Goal: Task Accomplishment & Management: Use online tool/utility

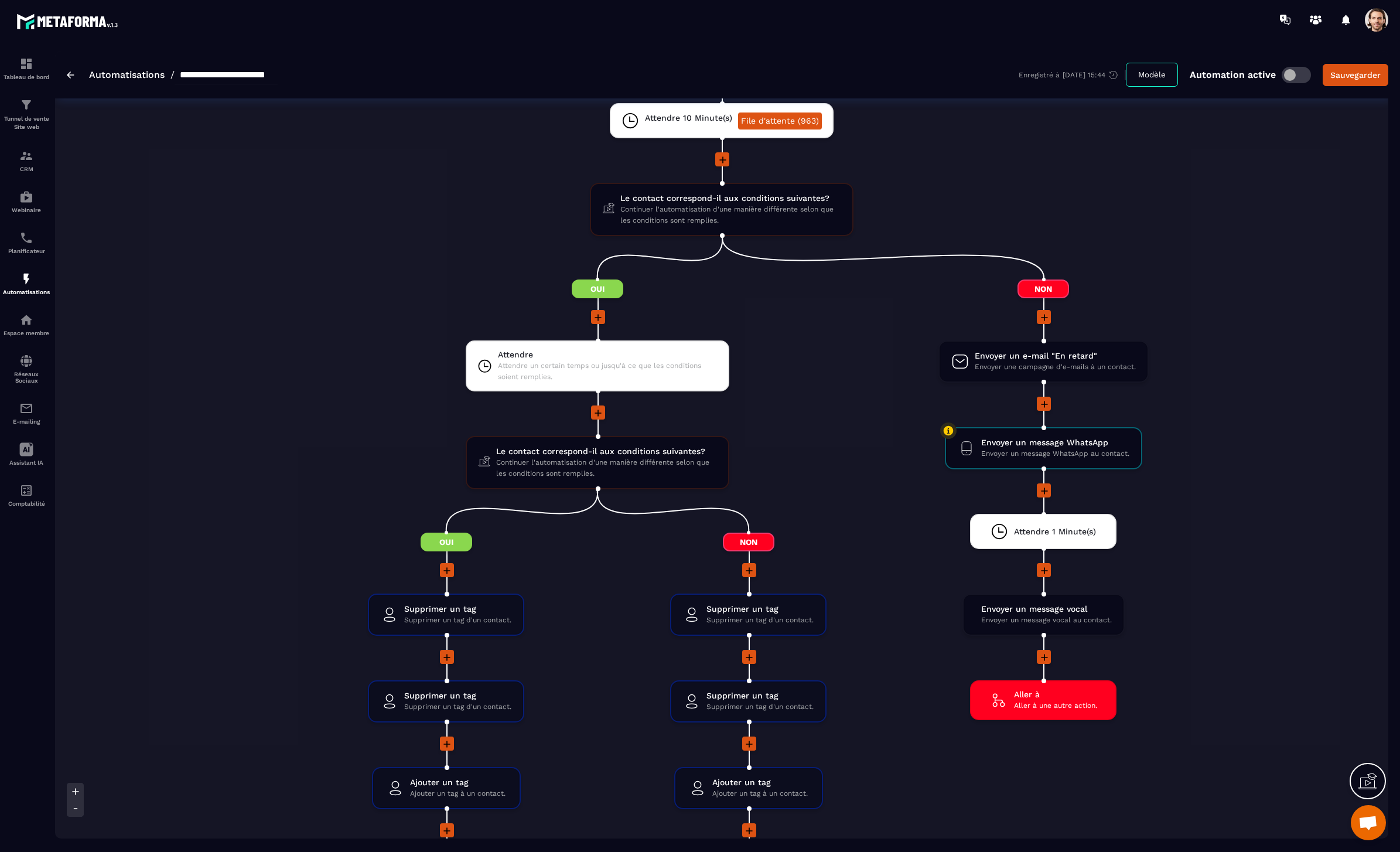
scroll to position [1409, 0]
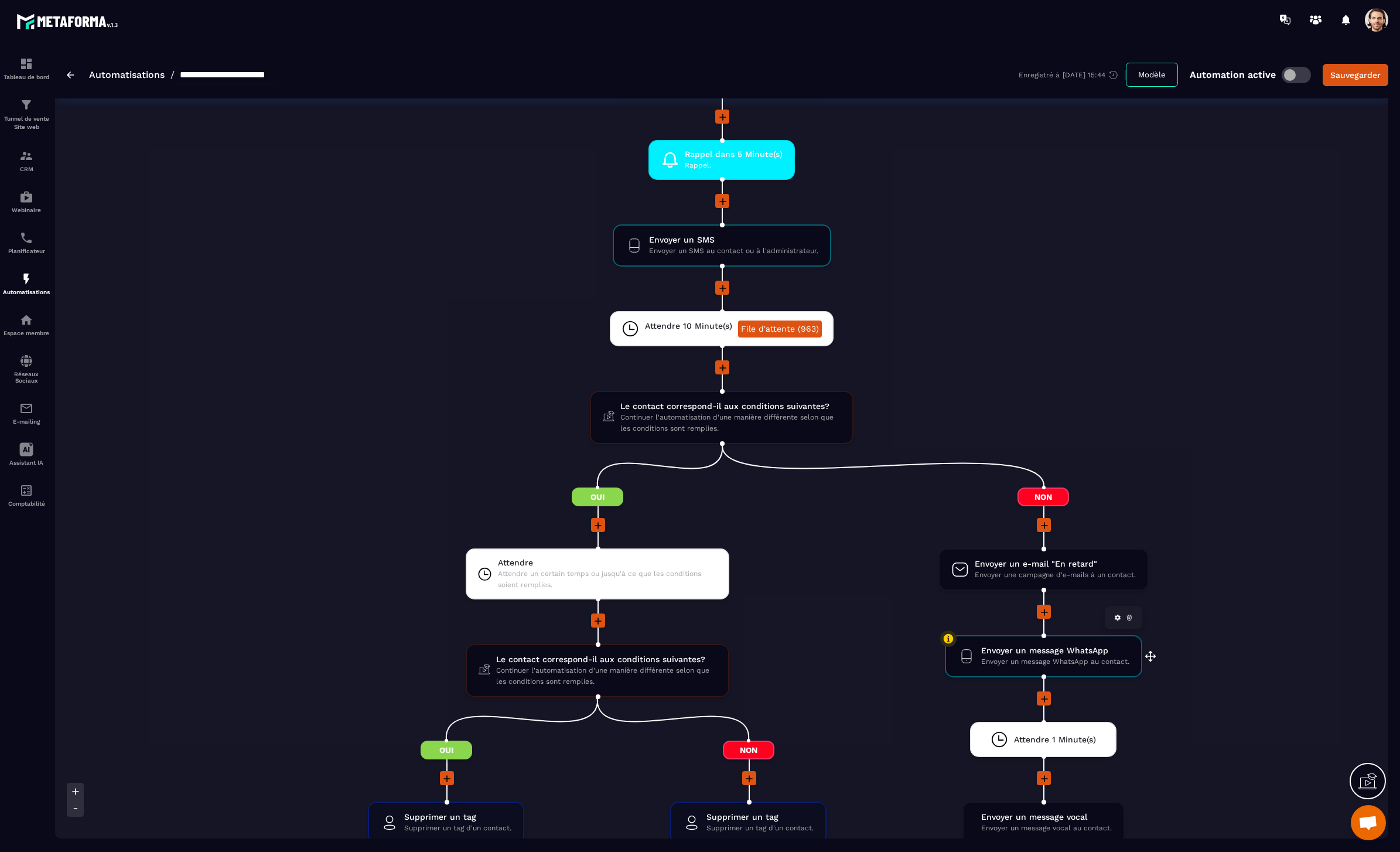
click at [1089, 659] on span "Envoyer un message WhatsApp au contact." at bounding box center [1055, 662] width 148 height 11
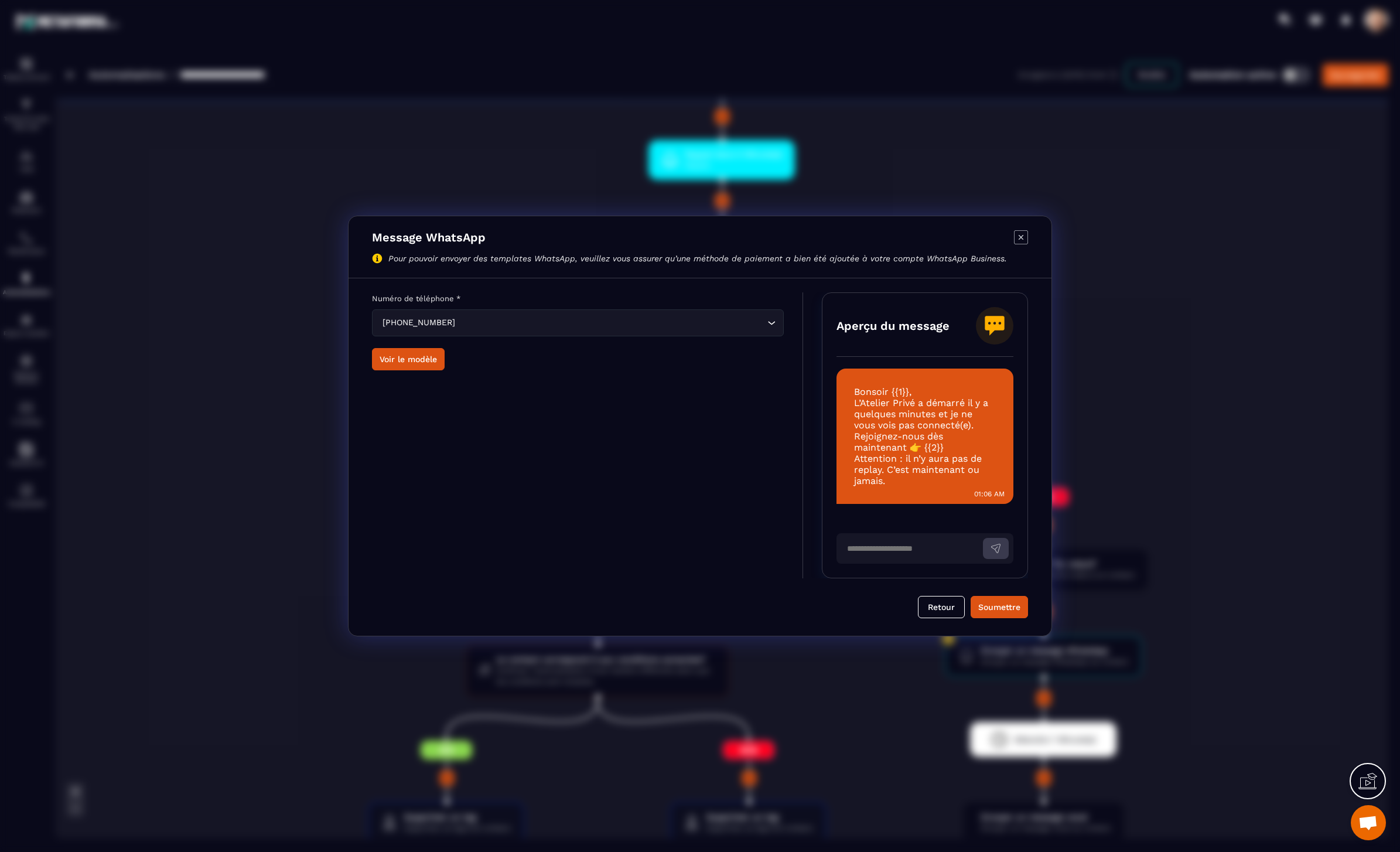
click at [1025, 235] on icon "Modal window" at bounding box center [1021, 237] width 14 height 14
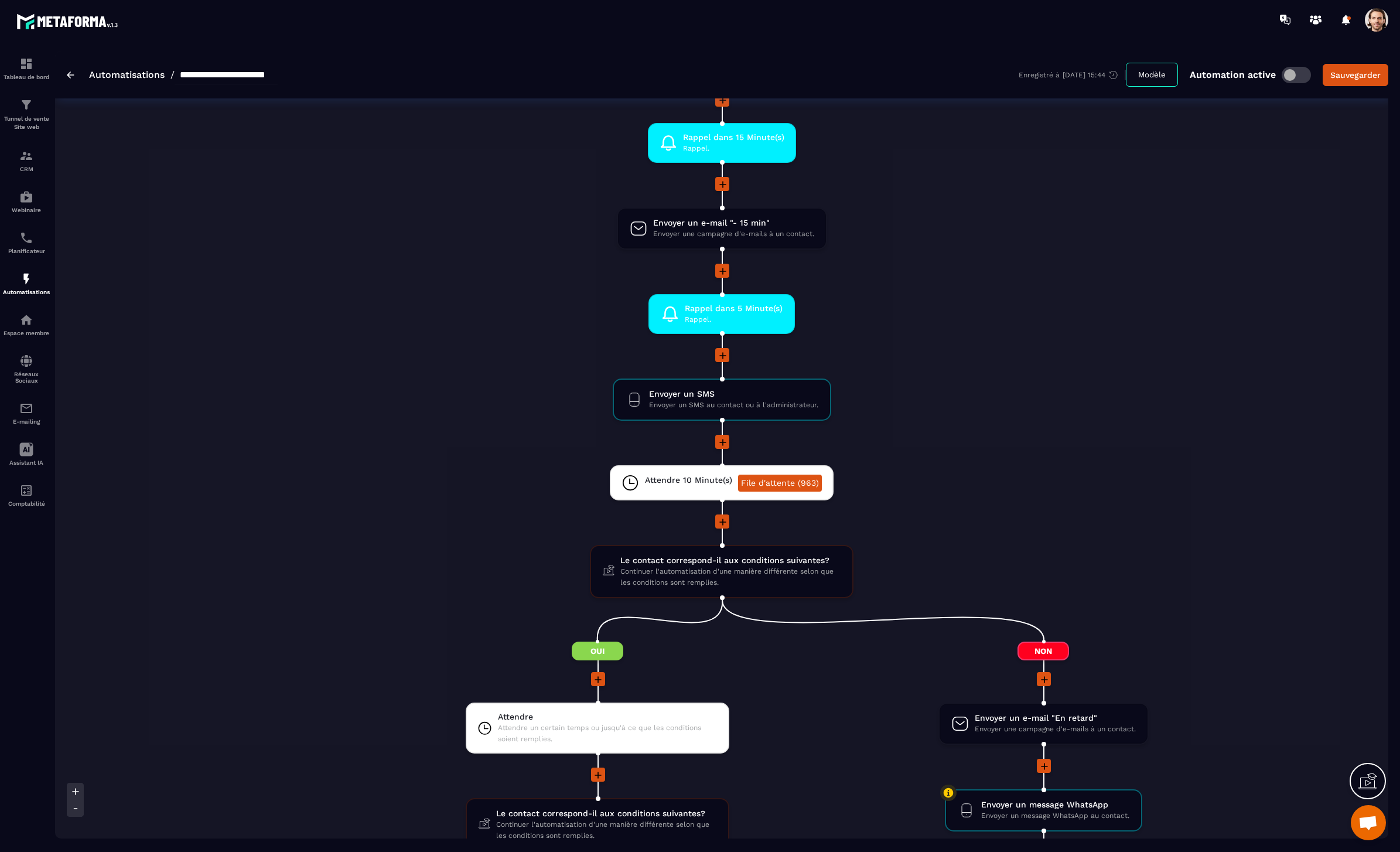
scroll to position [1413, 0]
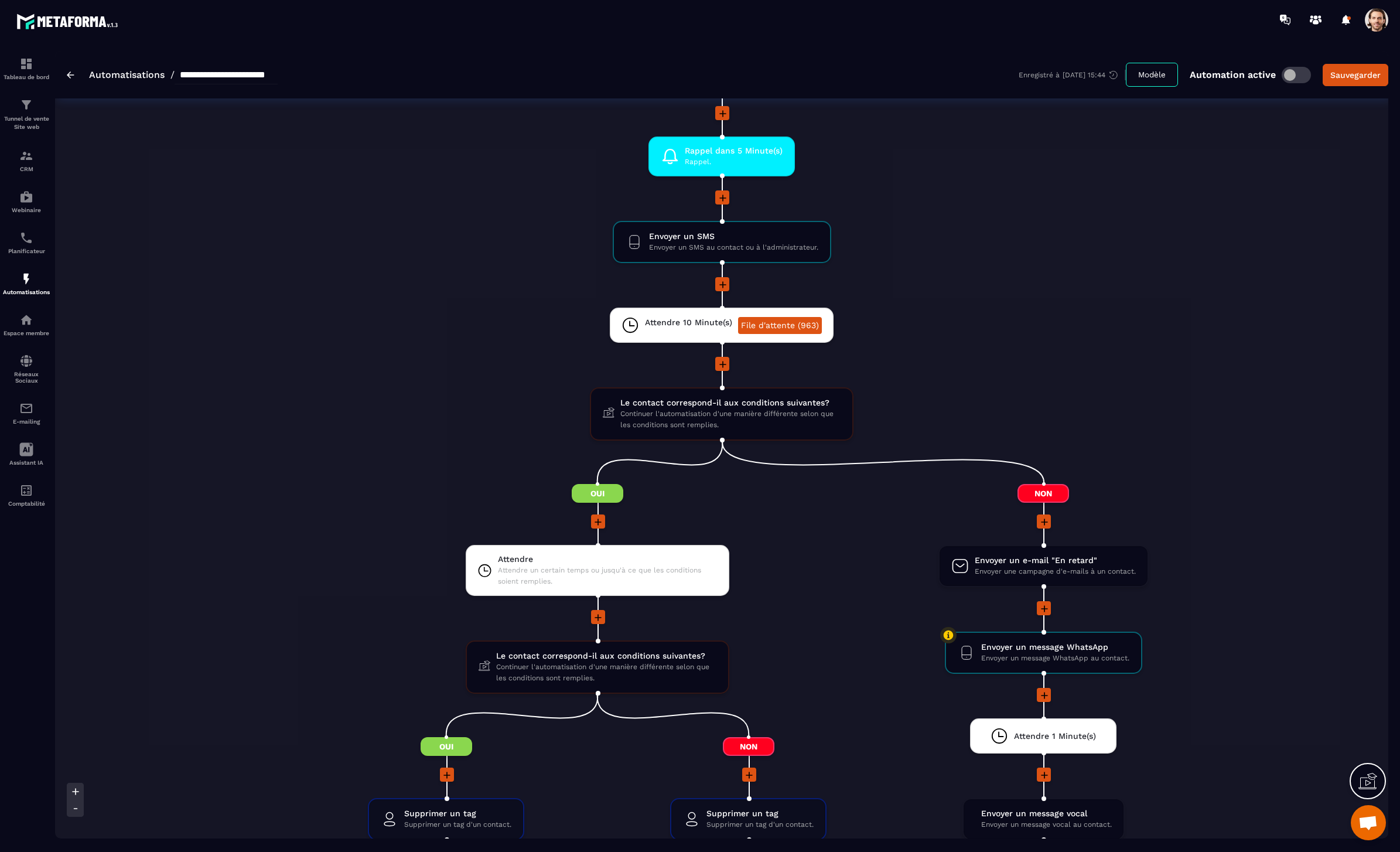
click at [909, 288] on div at bounding box center [722, 285] width 892 height 16
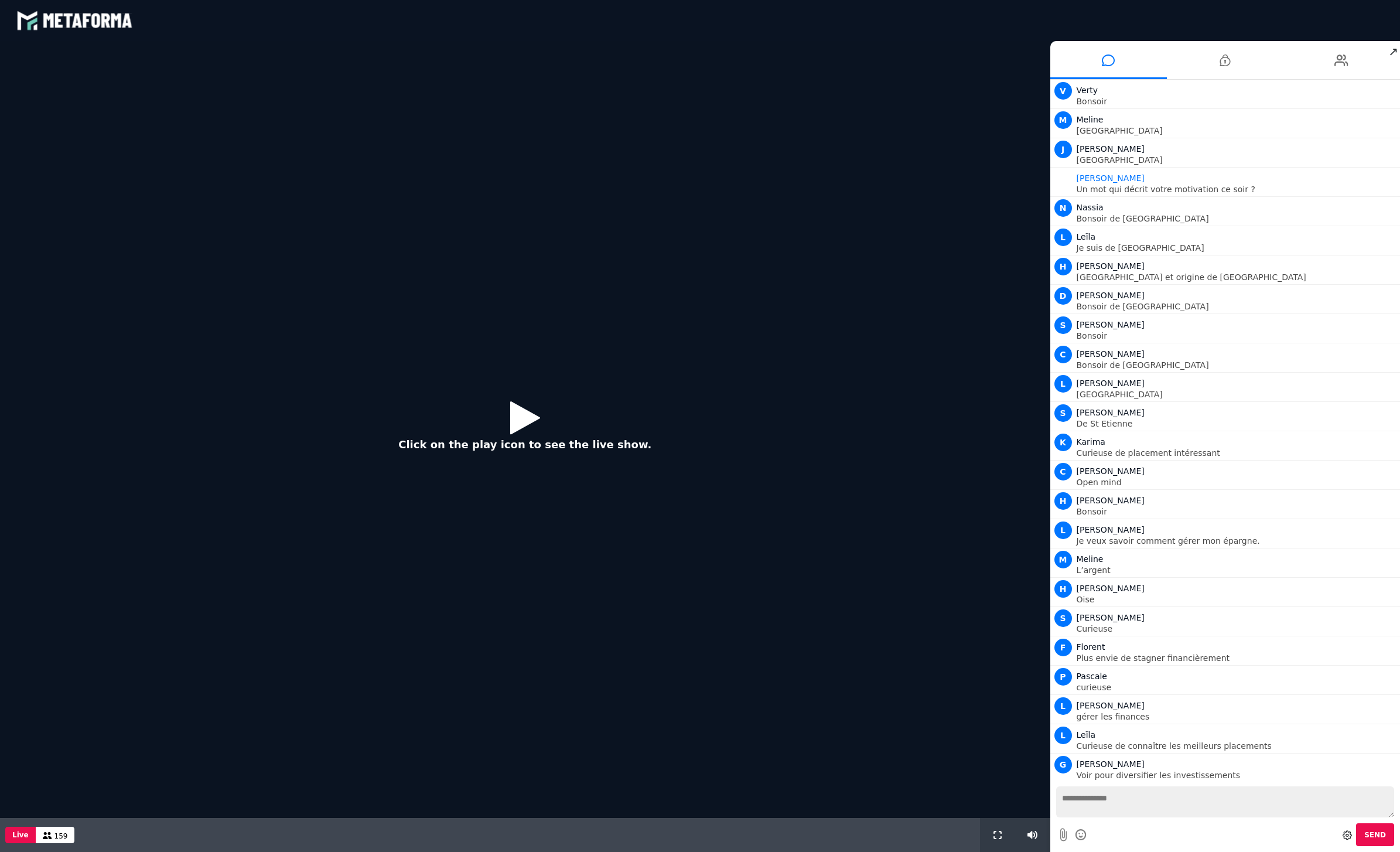
scroll to position [487, 0]
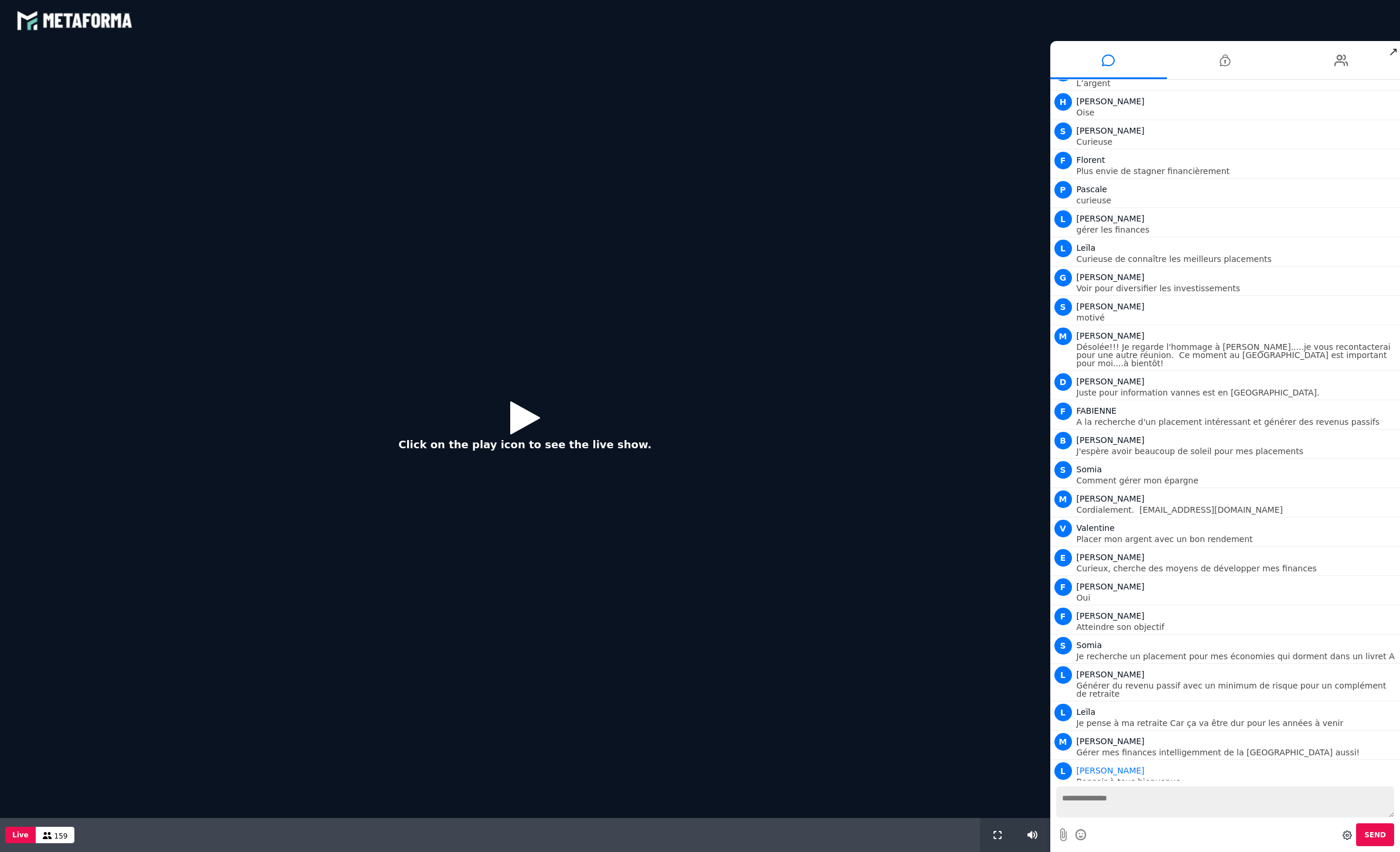
click at [527, 423] on icon at bounding box center [525, 418] width 30 height 38
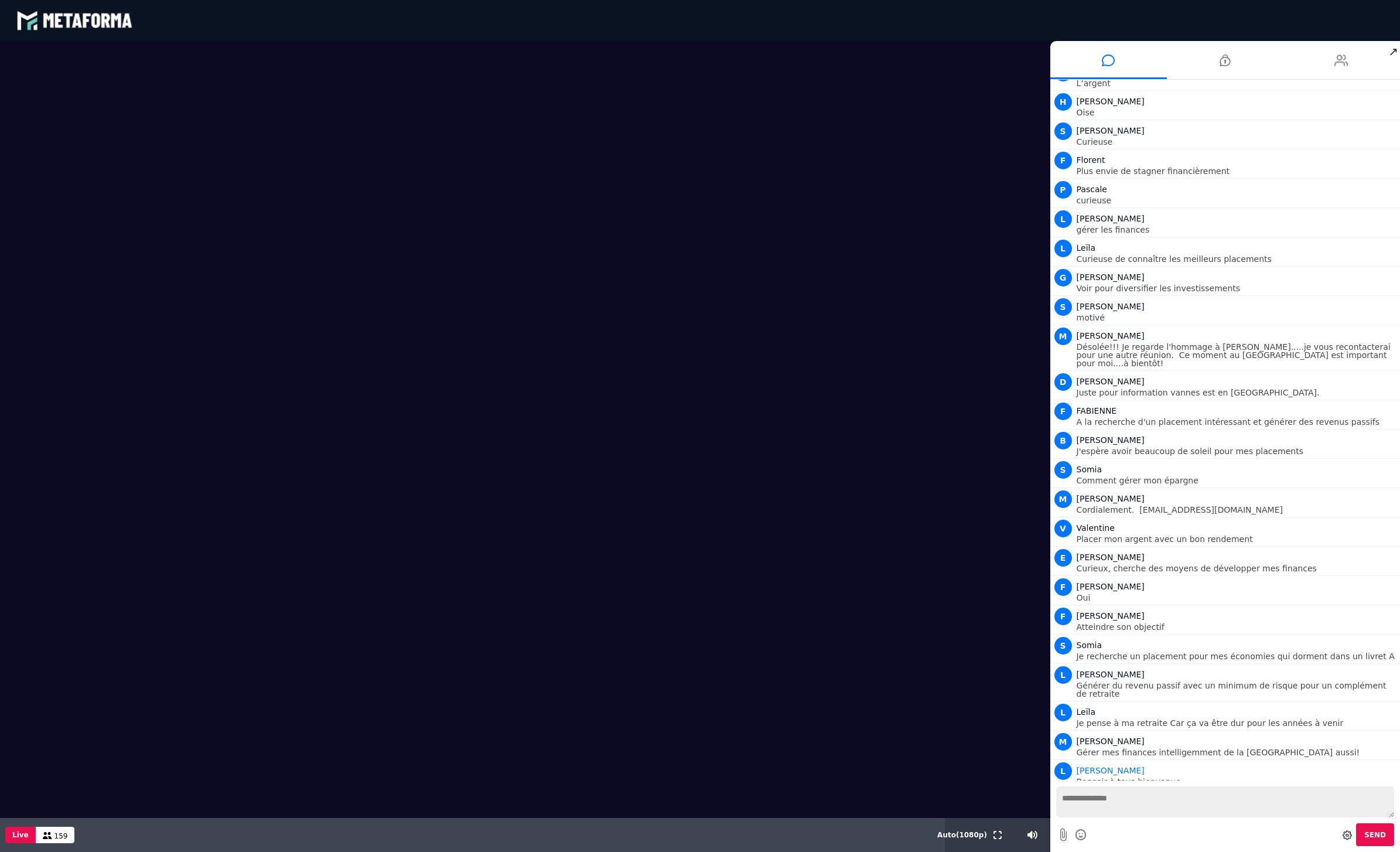
click at [1344, 52] on icon at bounding box center [1341, 60] width 14 height 29
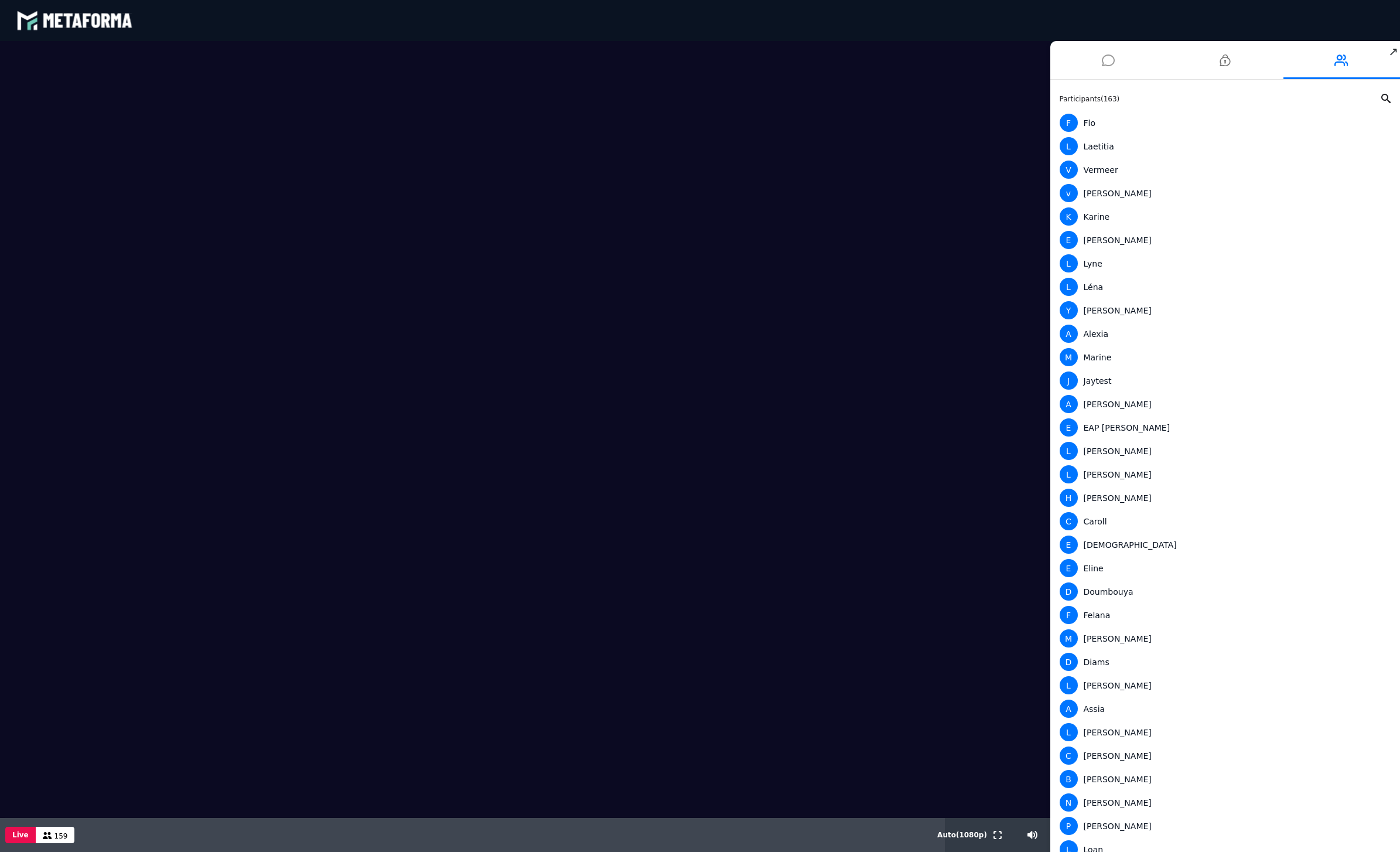
click at [1111, 61] on icon at bounding box center [1108, 60] width 13 height 29
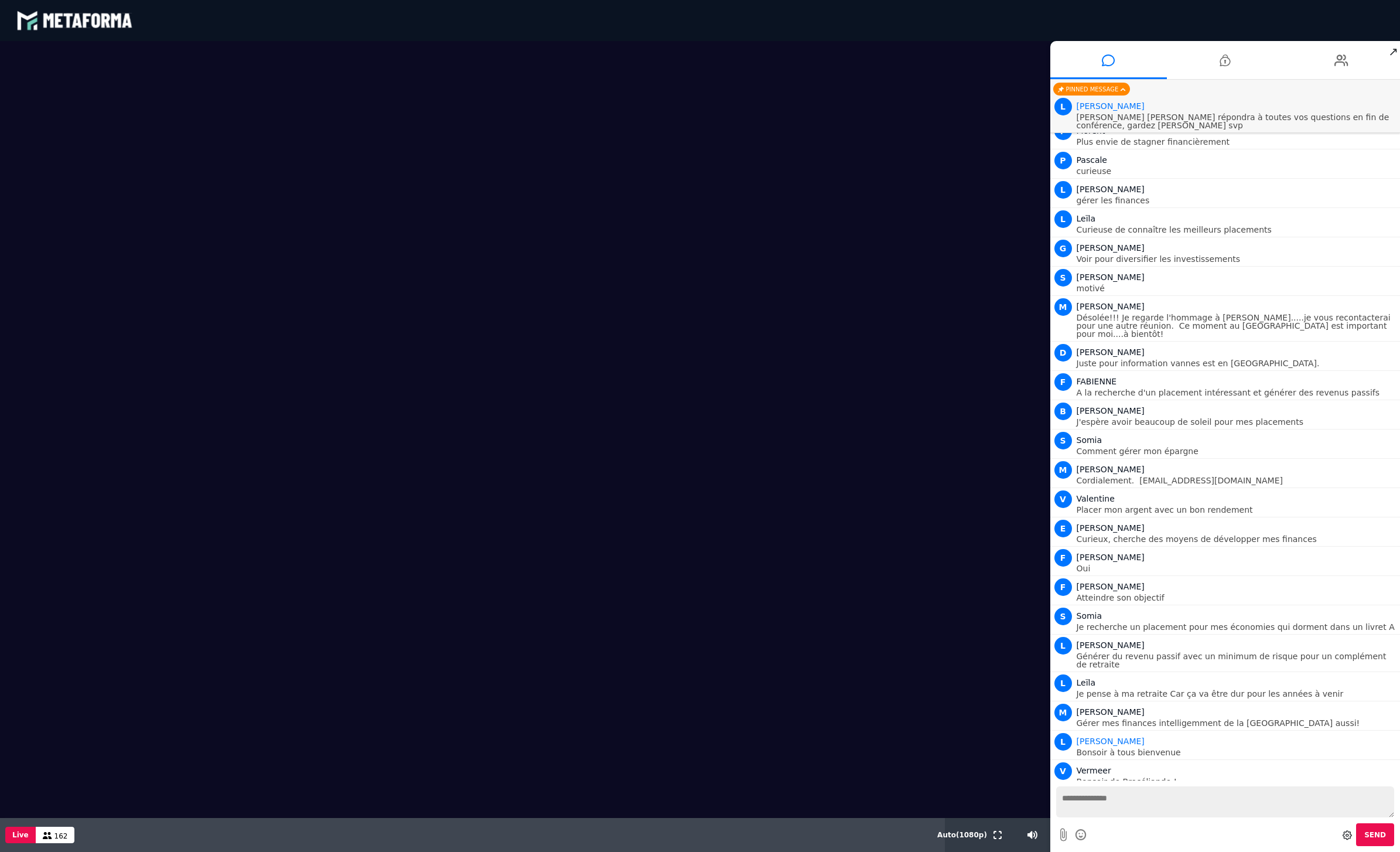
scroll to position [575, 0]
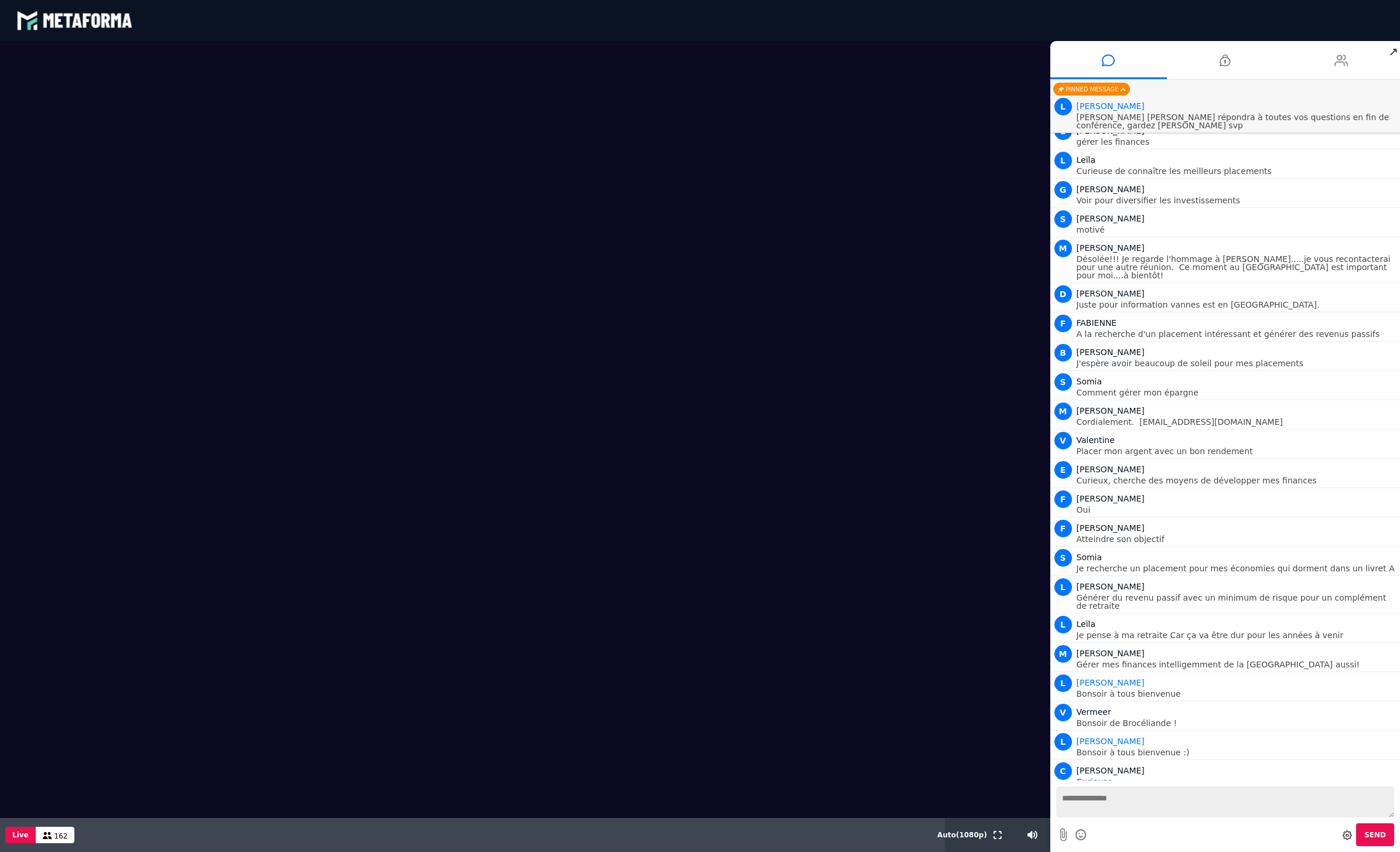
click at [1355, 64] on li at bounding box center [1342, 60] width 117 height 38
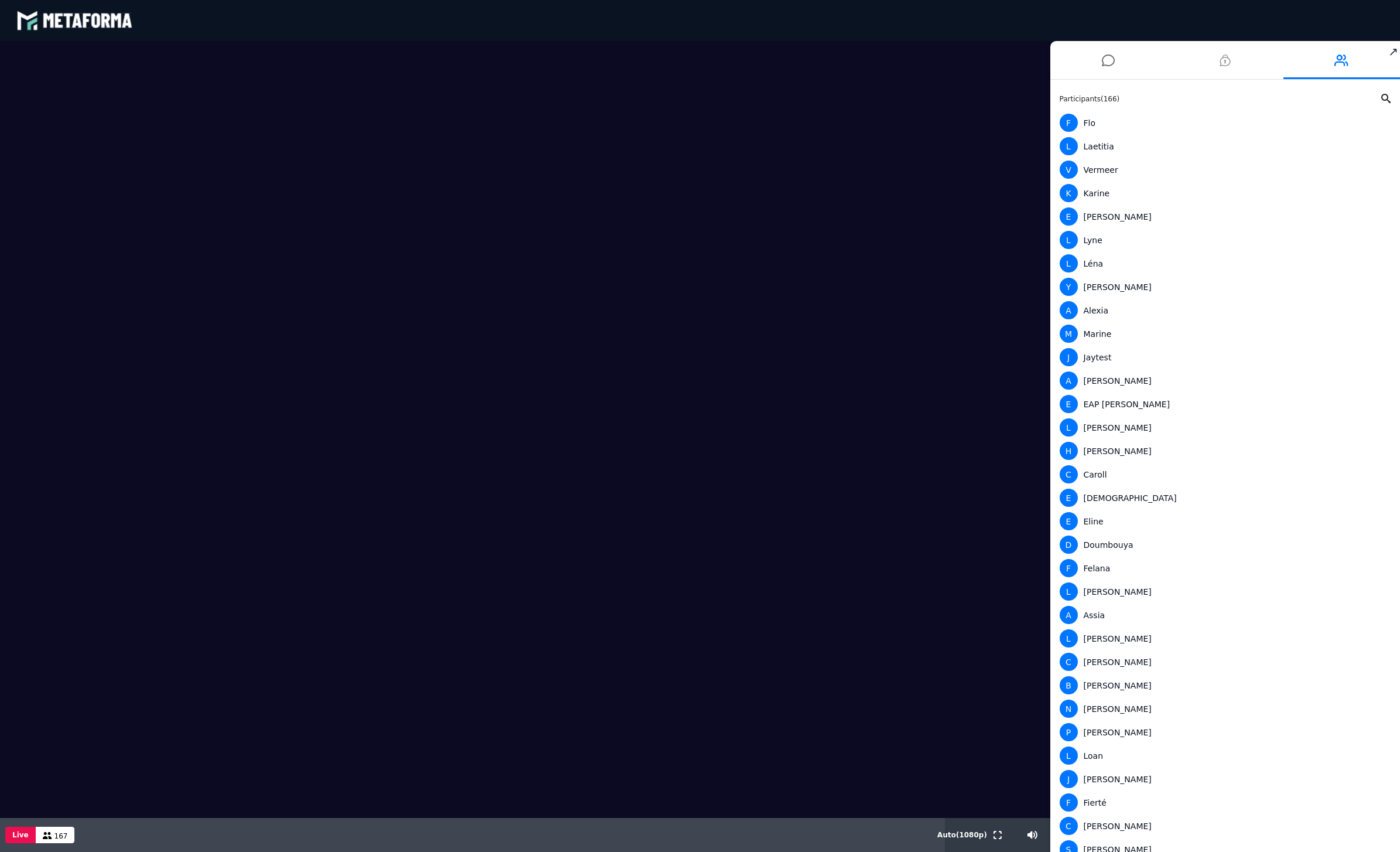
click at [1231, 63] on li at bounding box center [1225, 60] width 117 height 38
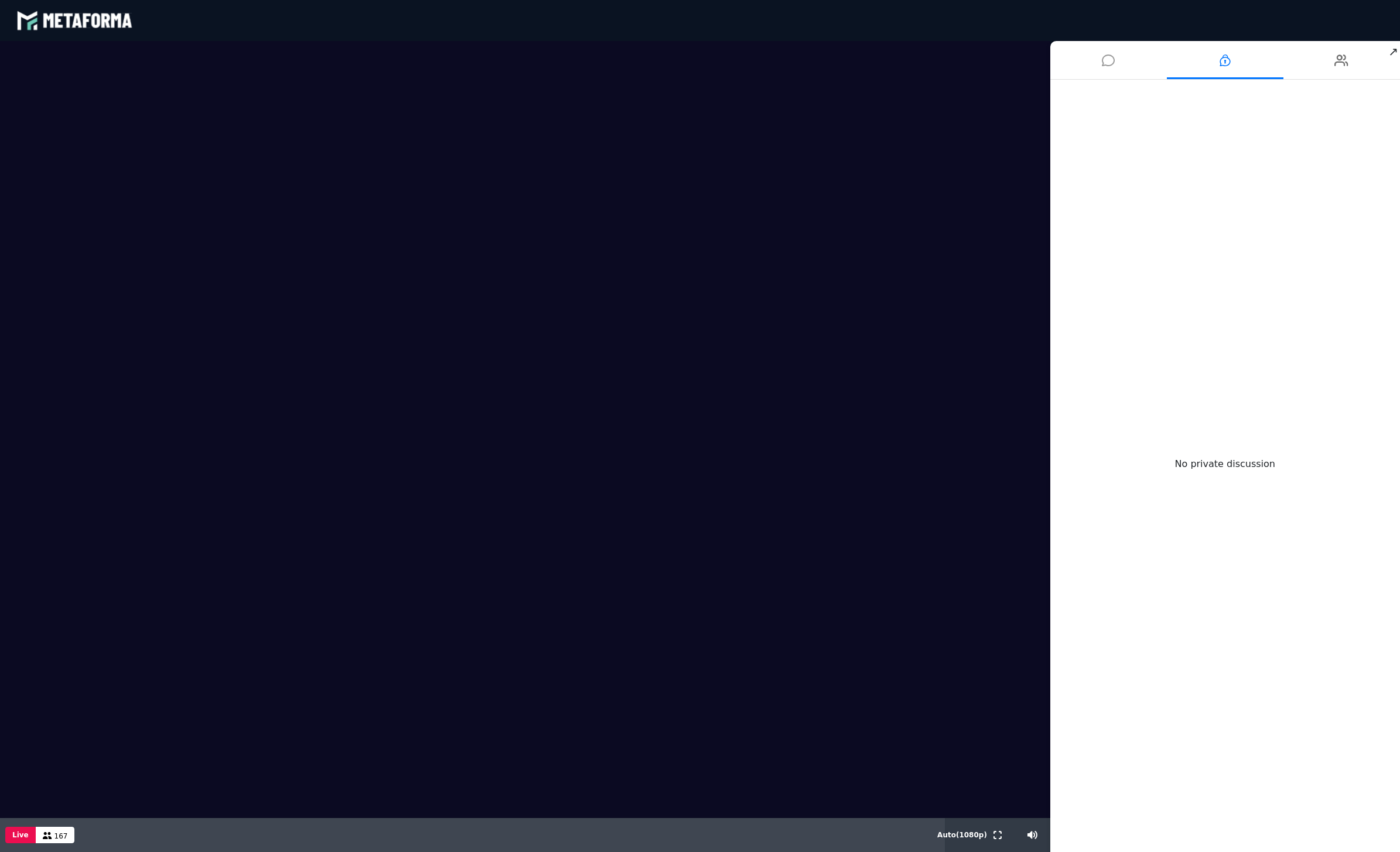
click at [1114, 58] on icon at bounding box center [1108, 60] width 13 height 29
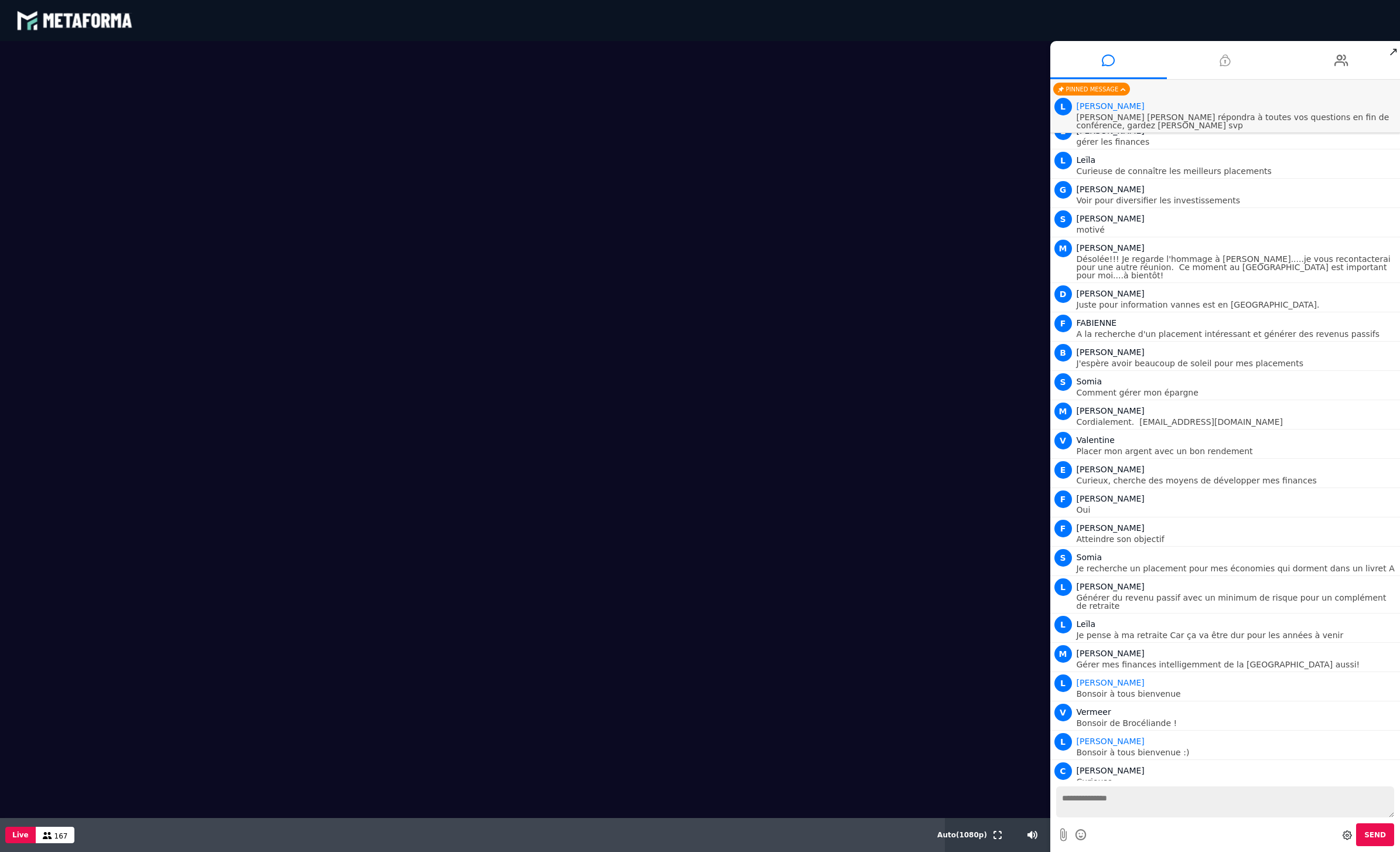
click at [1208, 63] on li at bounding box center [1225, 60] width 117 height 38
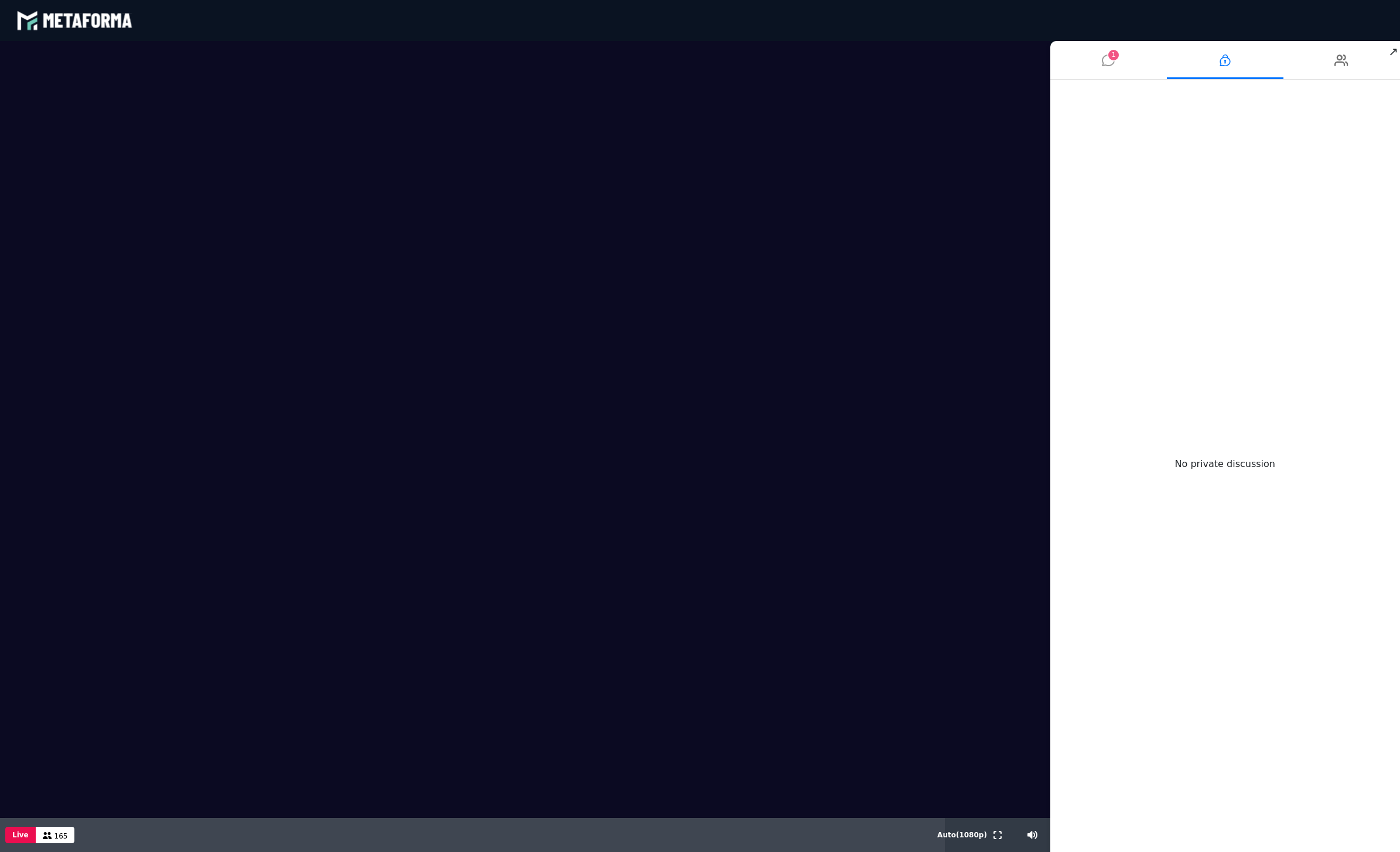
drag, startPoint x: 1142, startPoint y: 70, endPoint x: 1134, endPoint y: 64, distance: 10.0
click at [1135, 64] on li "1" at bounding box center [1109, 60] width 117 height 38
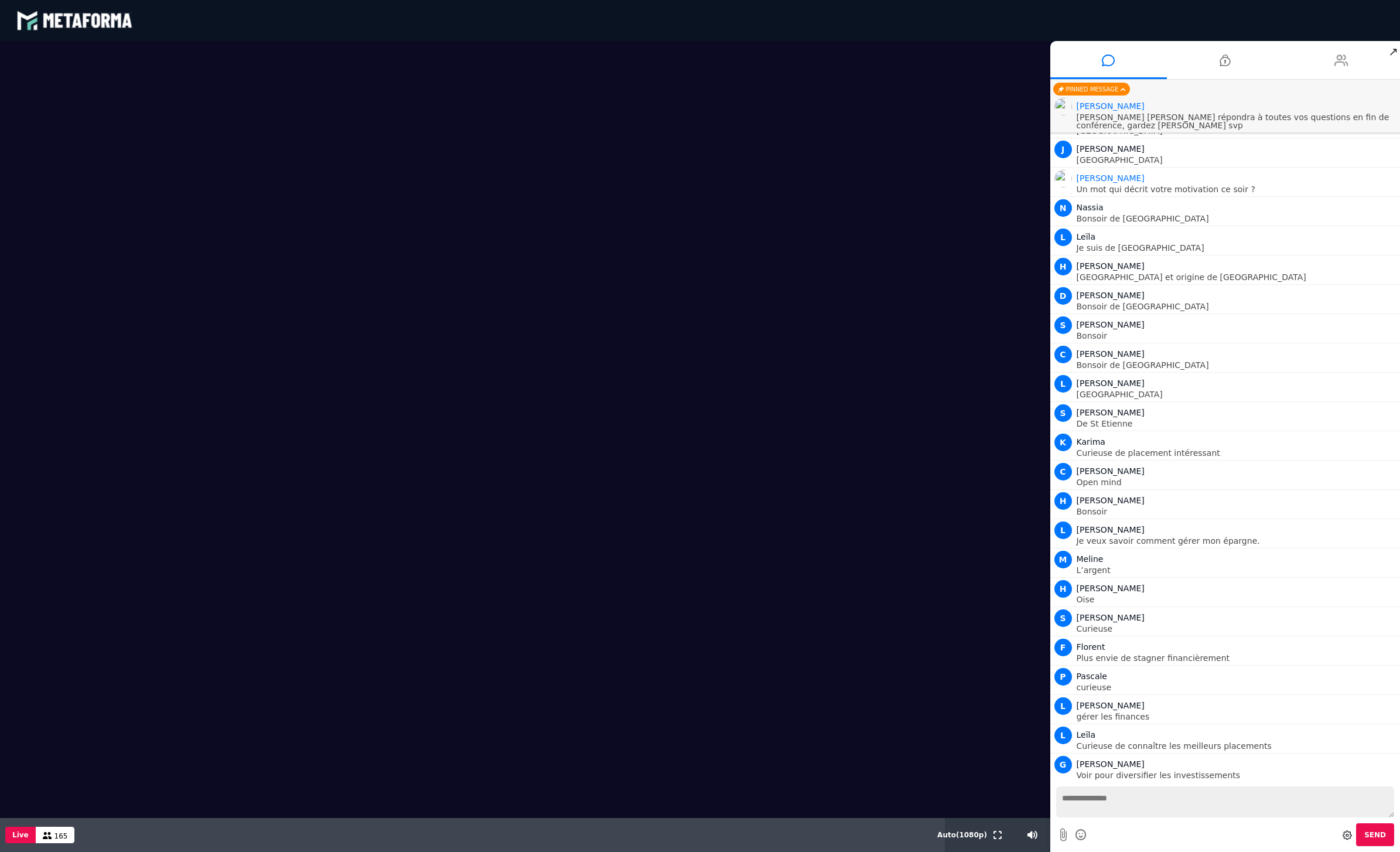
scroll to position [604, 0]
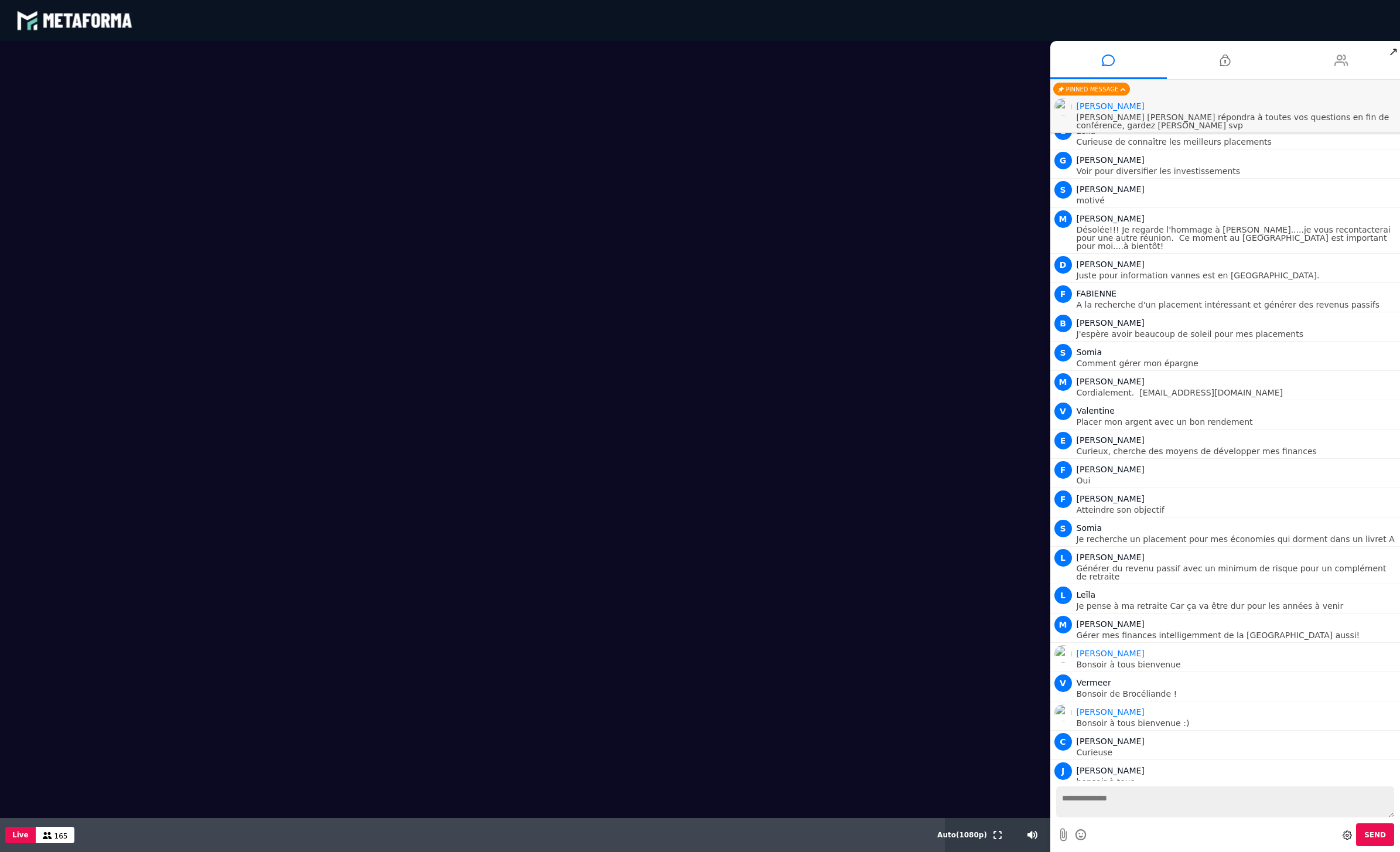
click at [1327, 54] on li at bounding box center [1342, 60] width 117 height 38
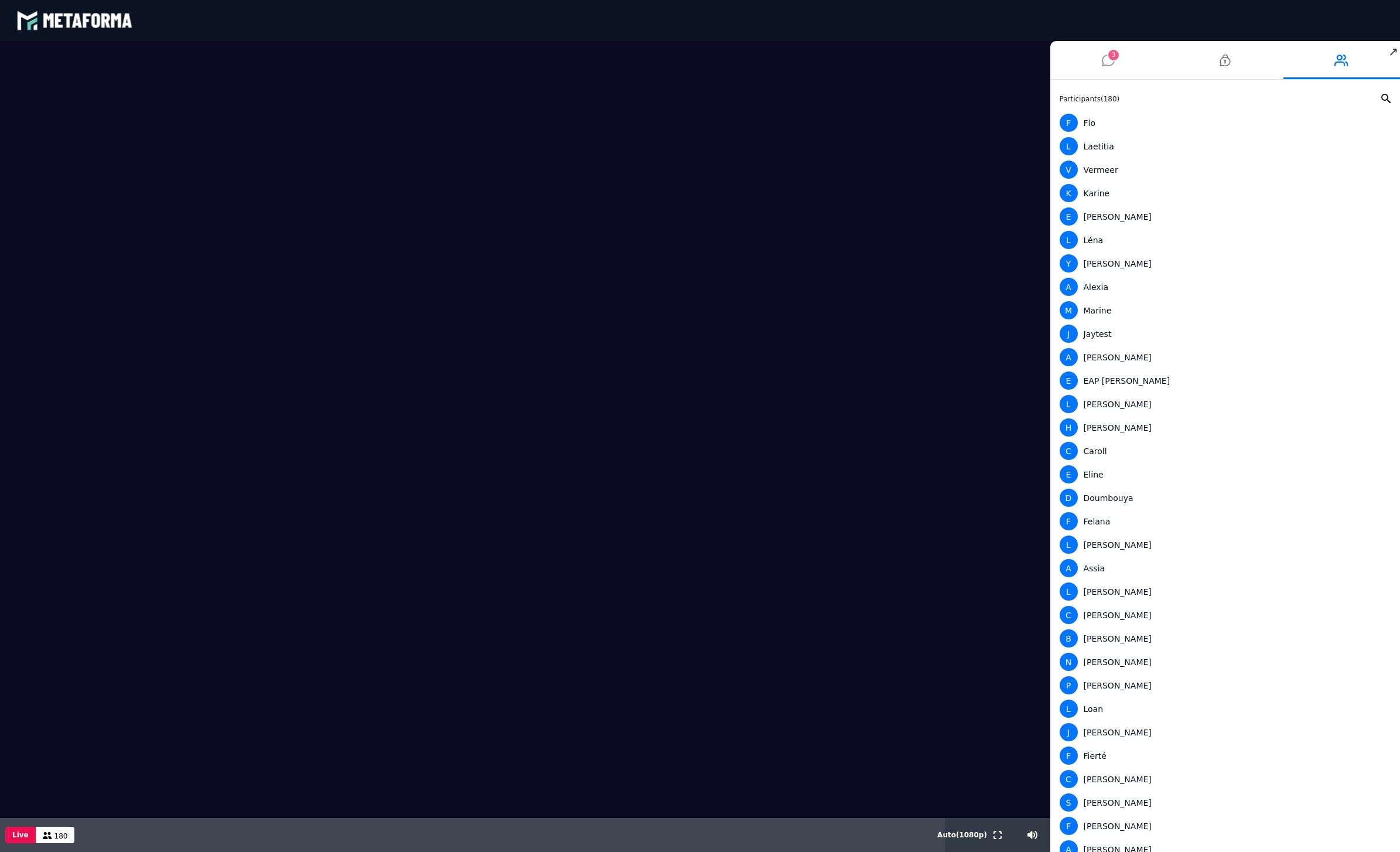
click at [1113, 49] on icon at bounding box center [1108, 60] width 13 height 29
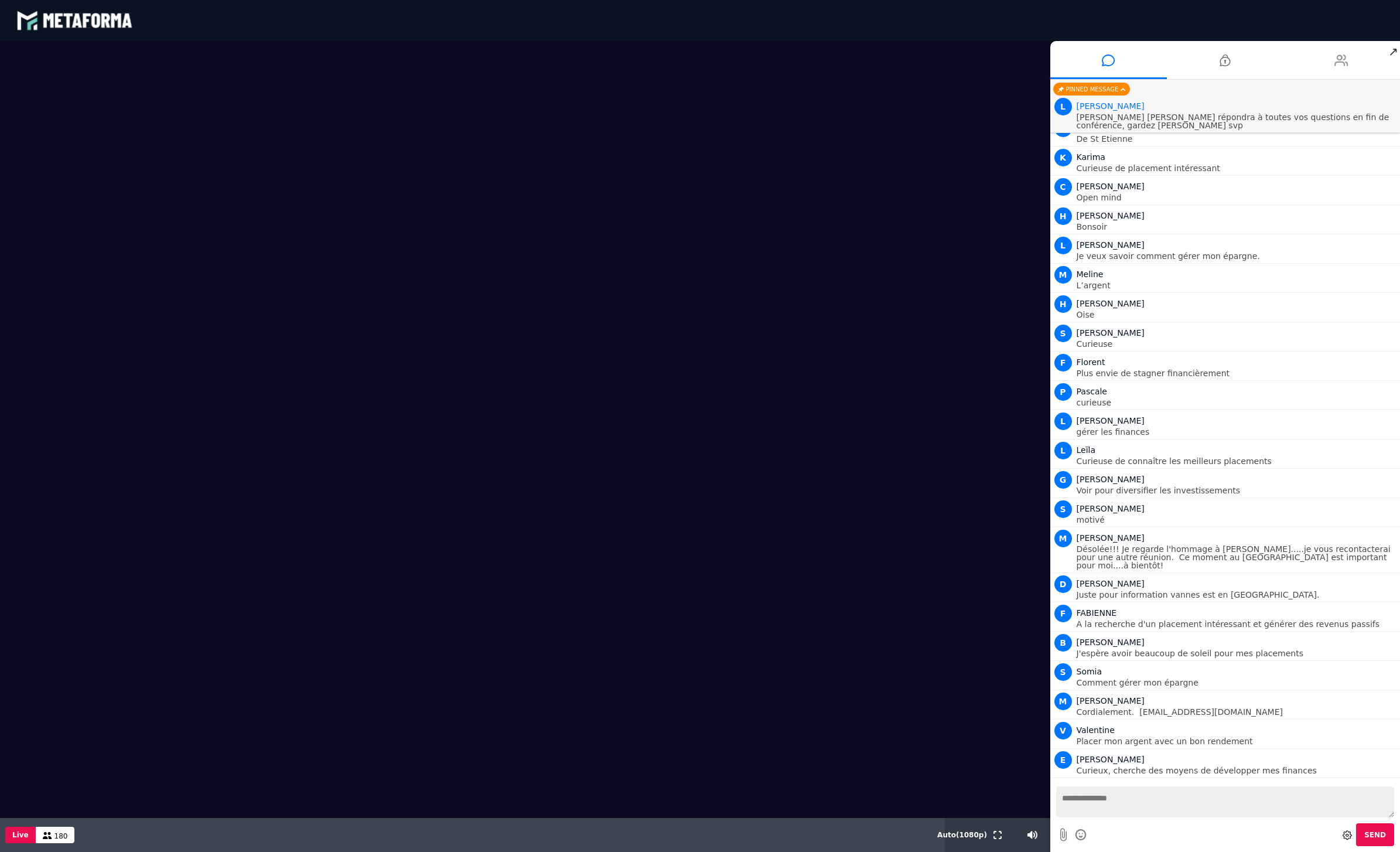
scroll to position [277, 0]
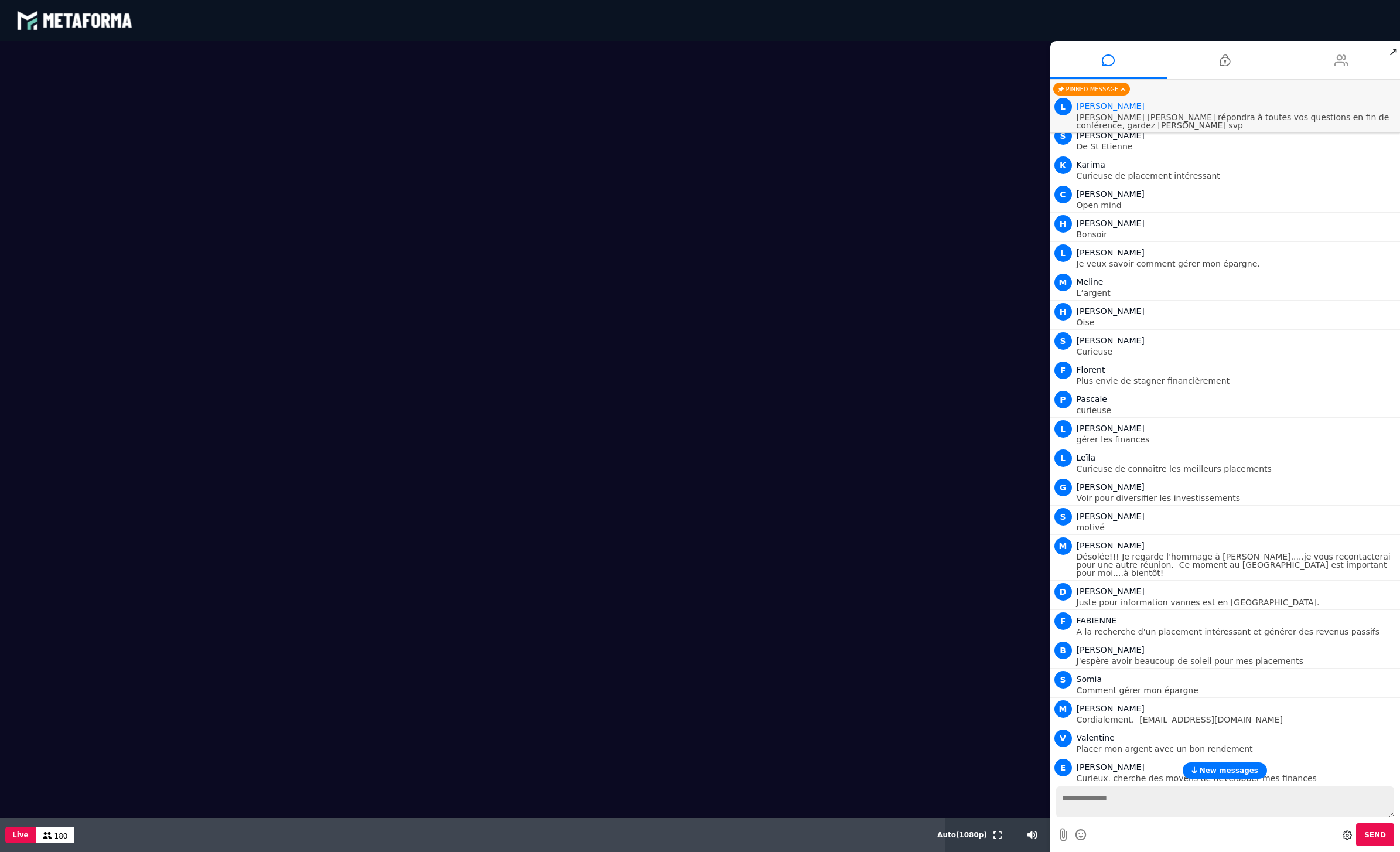
click at [1326, 65] on li at bounding box center [1342, 60] width 117 height 38
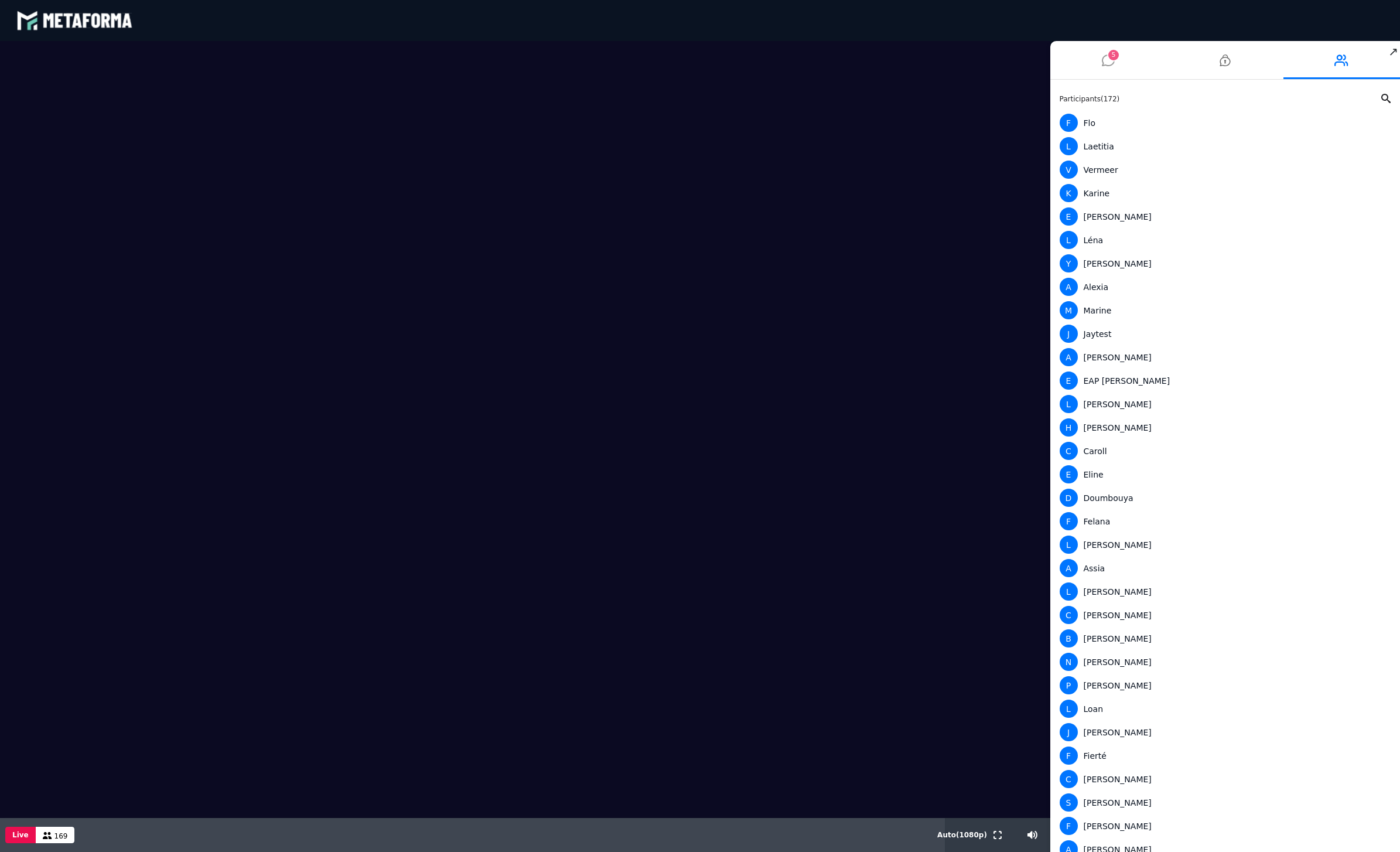
click at [1137, 56] on li "5" at bounding box center [1109, 60] width 117 height 38
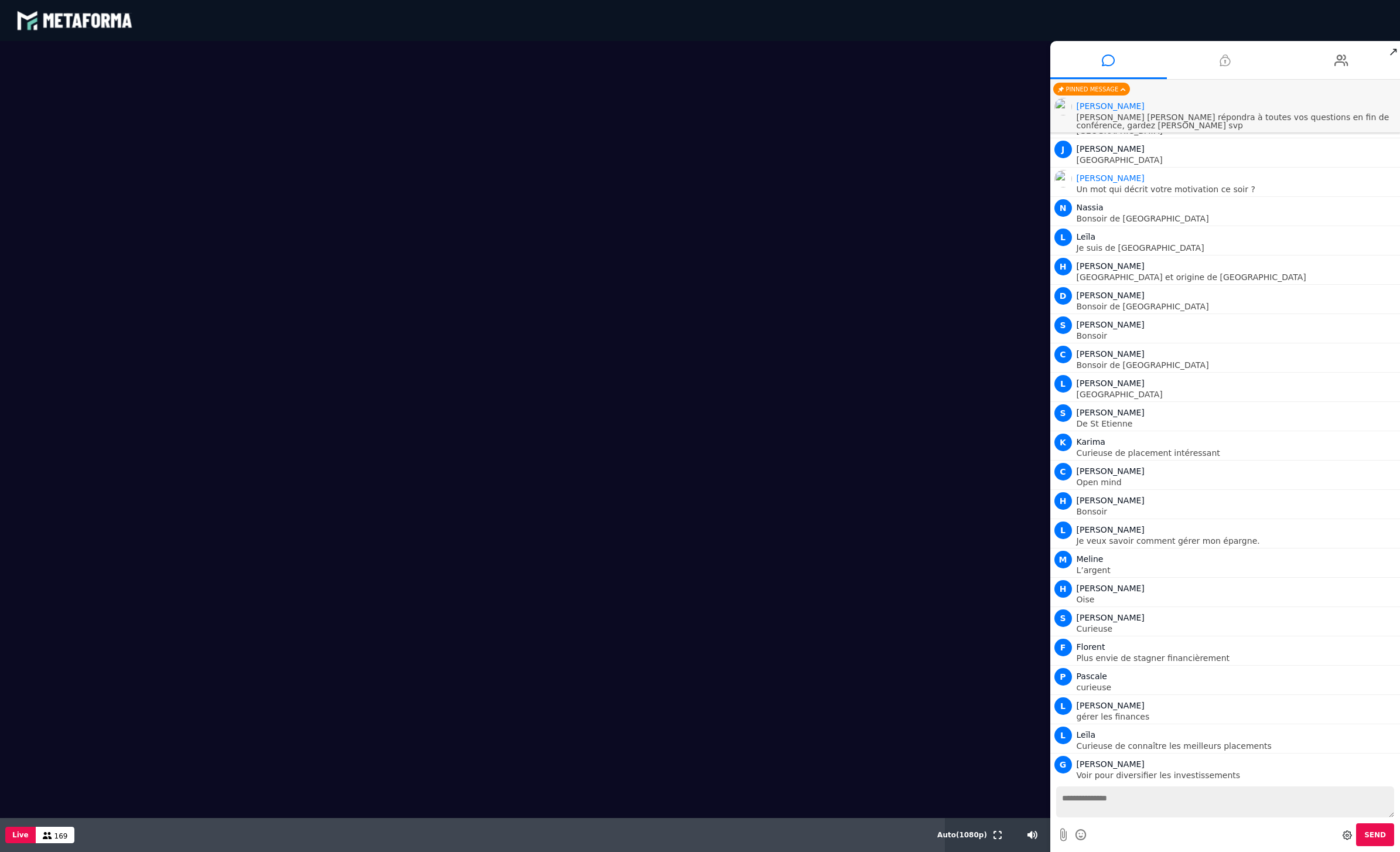
scroll to position [839, 0]
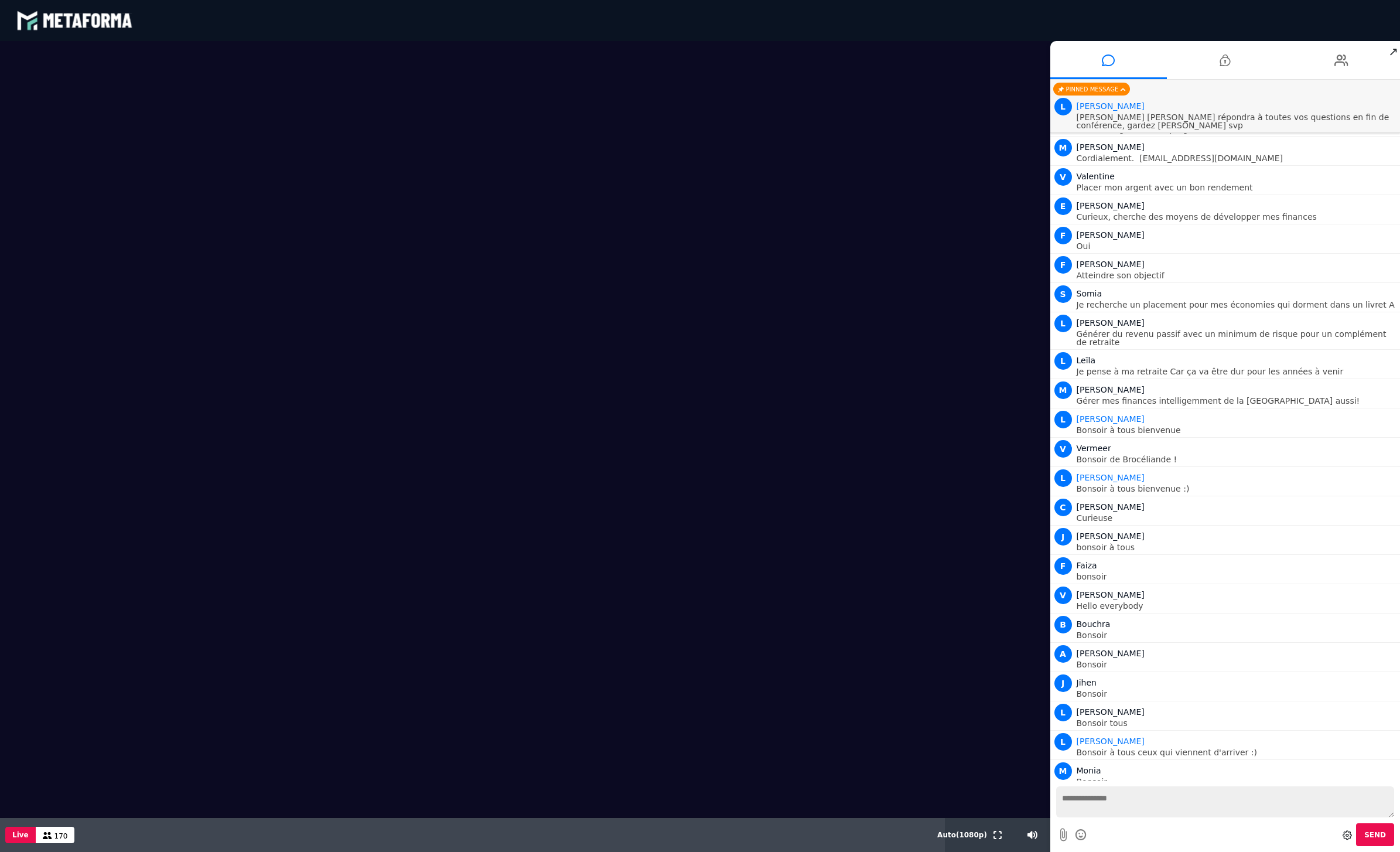
click at [642, 274] on video at bounding box center [525, 398] width 1051 height 713
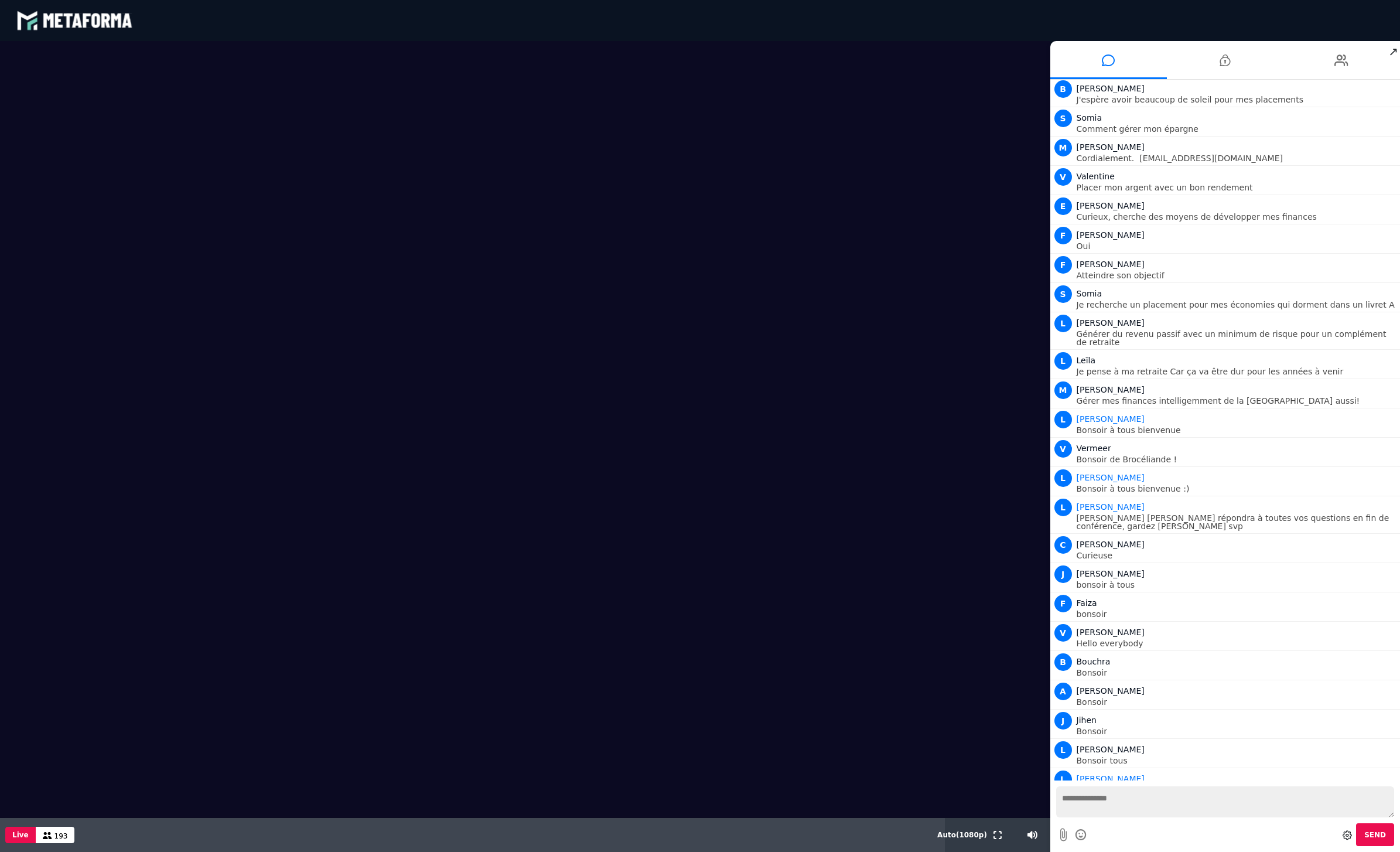
scroll to position [2547, 0]
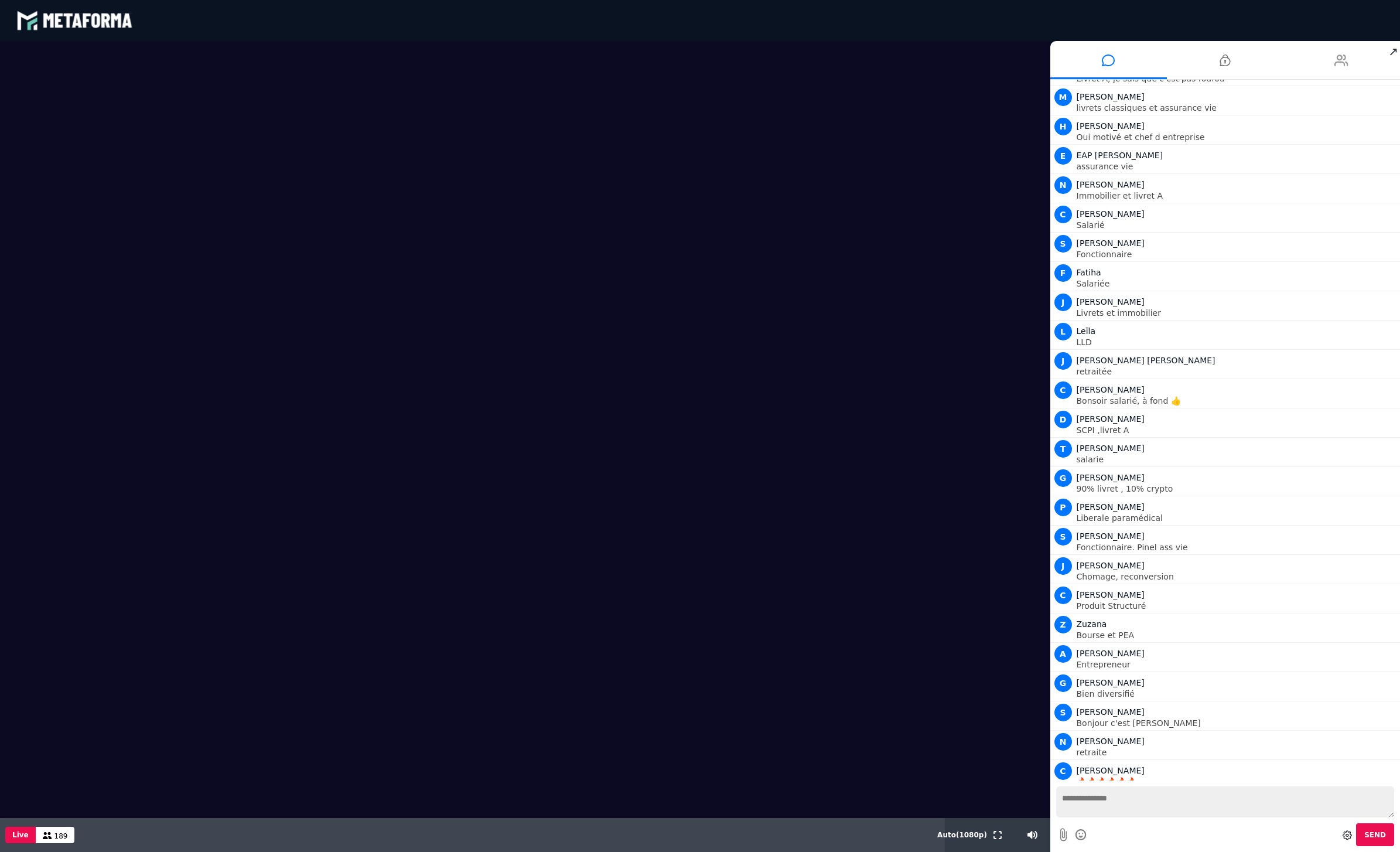
click at [1309, 65] on li at bounding box center [1342, 60] width 117 height 38
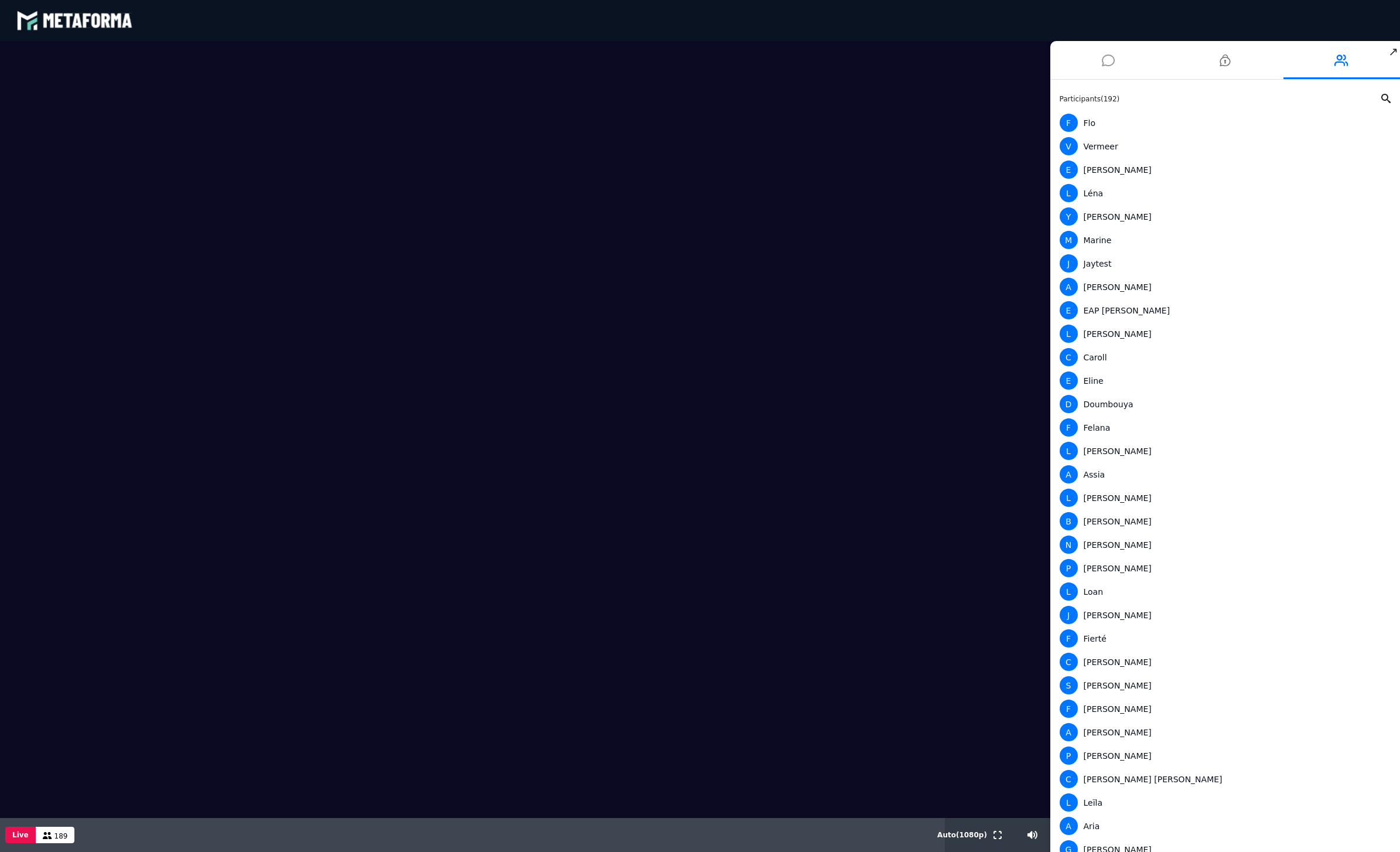
click at [1123, 59] on li at bounding box center [1109, 60] width 117 height 38
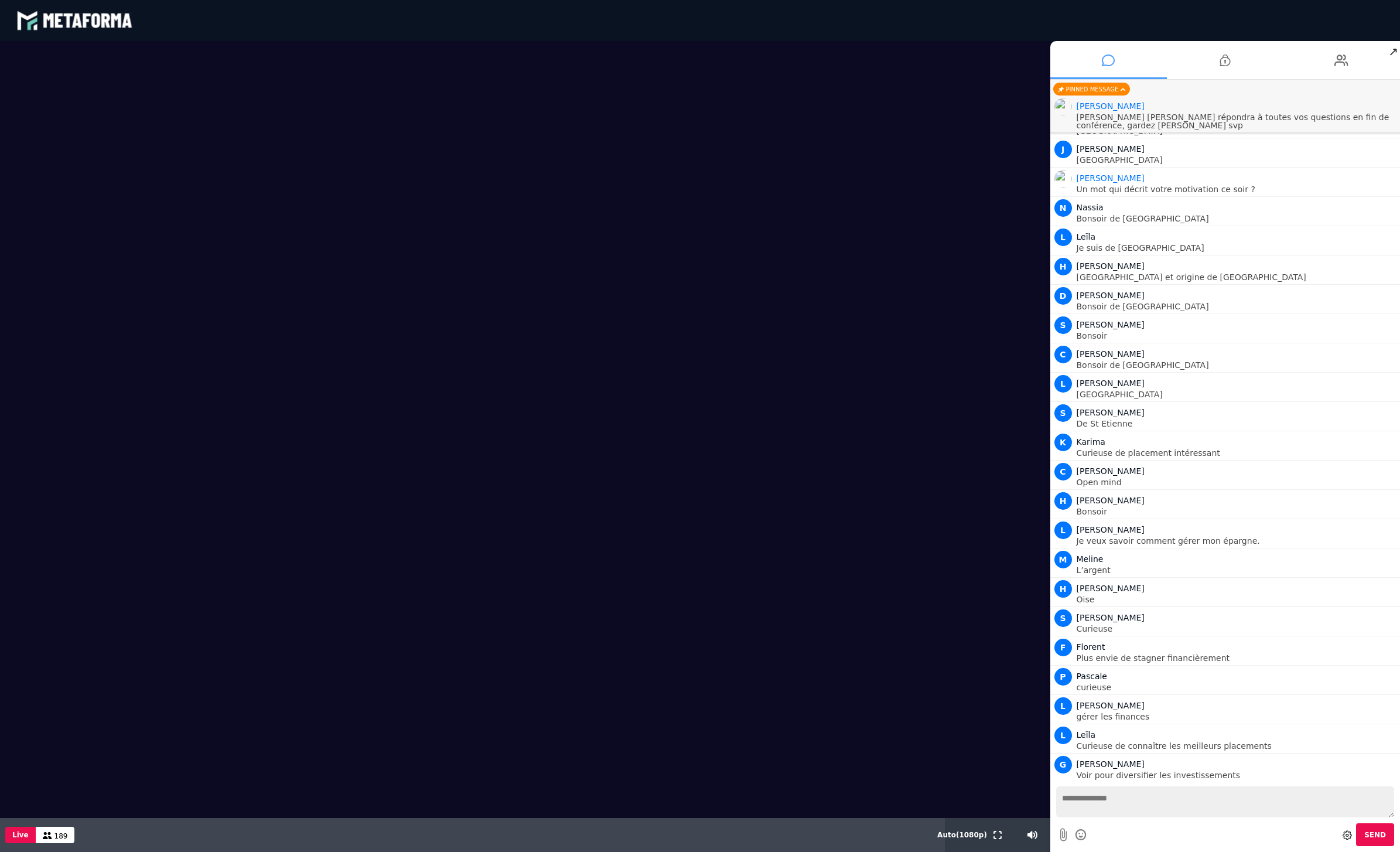
scroll to position [2509, 0]
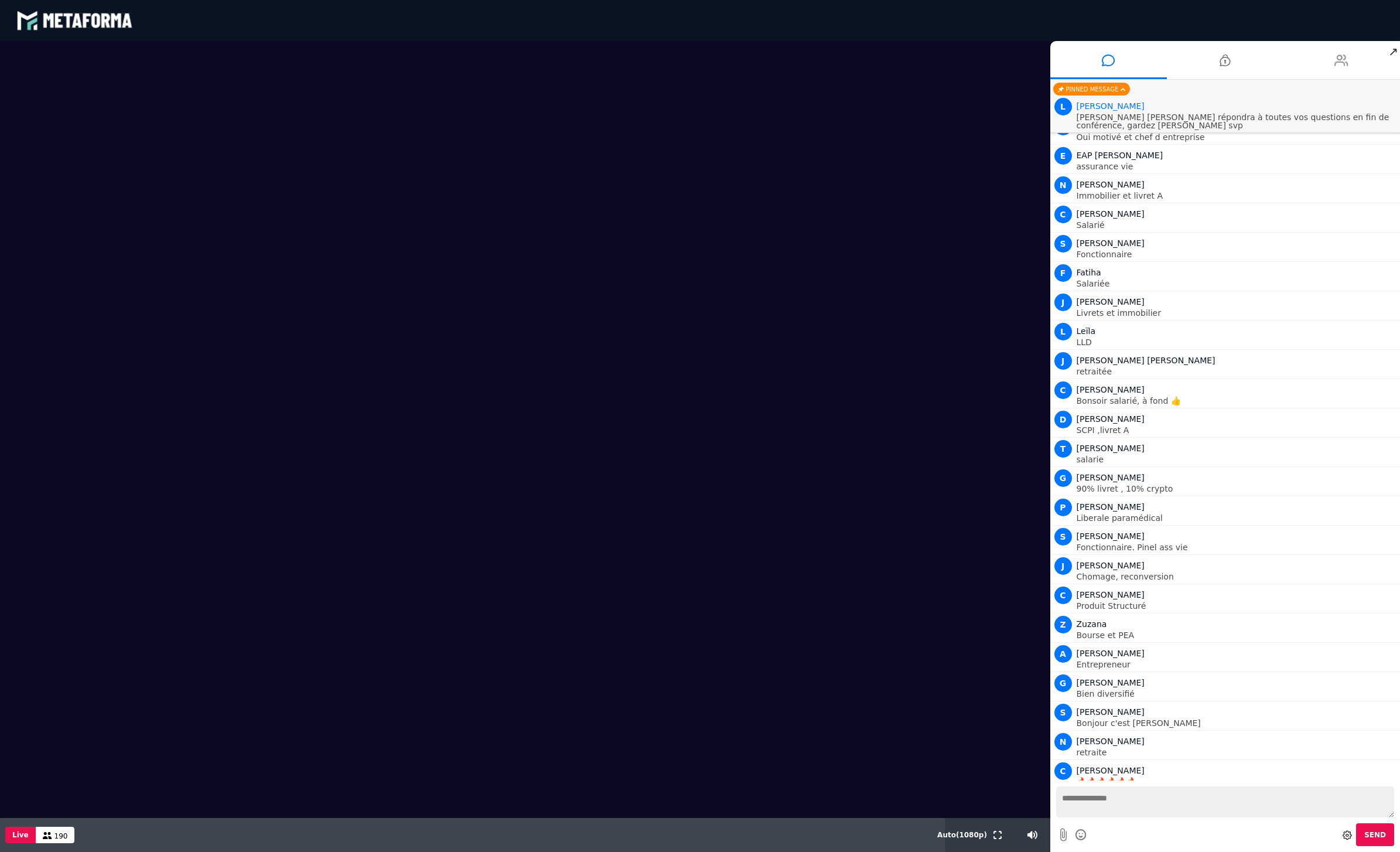
click at [1349, 73] on li at bounding box center [1342, 60] width 117 height 38
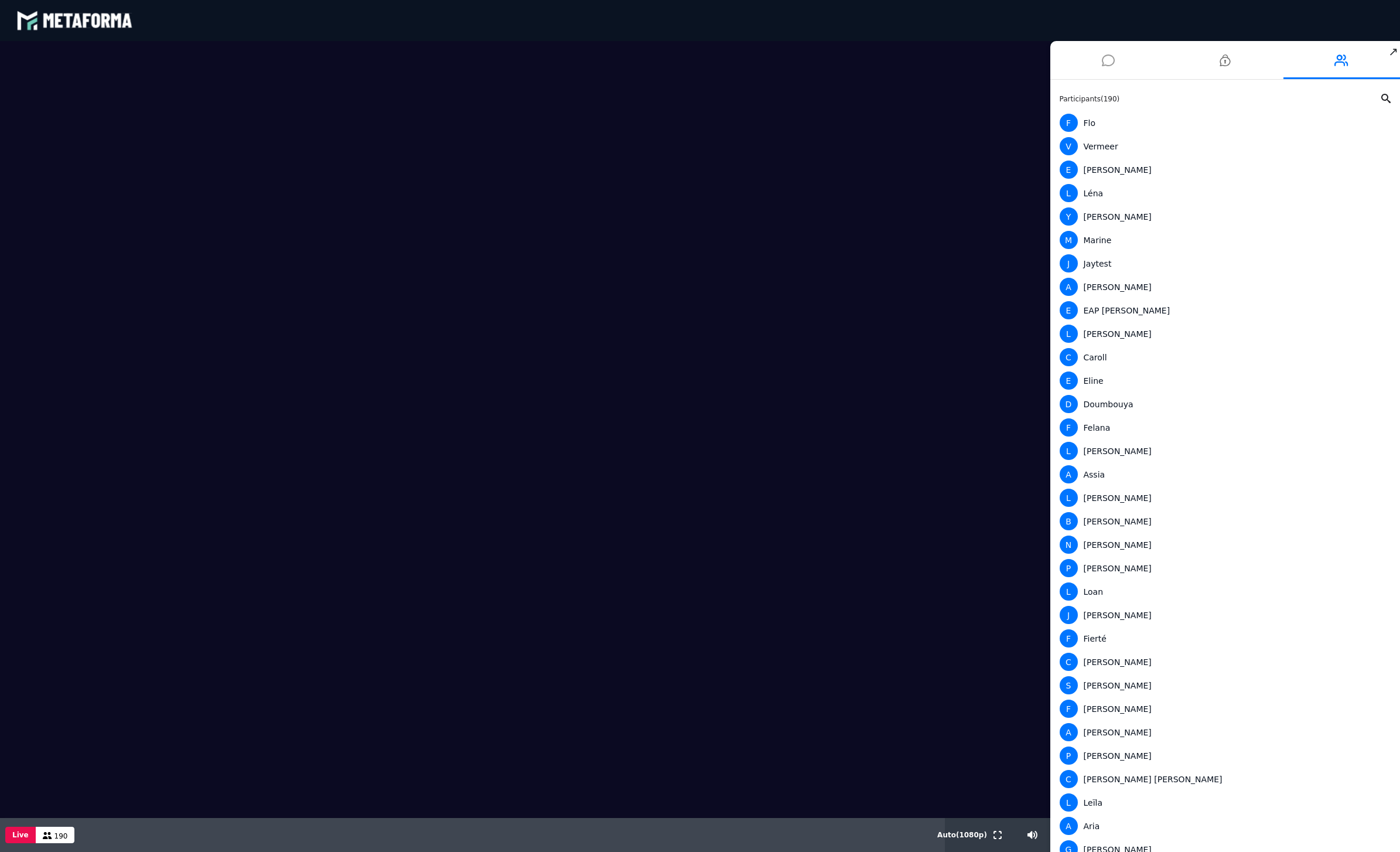
click at [1114, 65] on icon at bounding box center [1108, 60] width 13 height 29
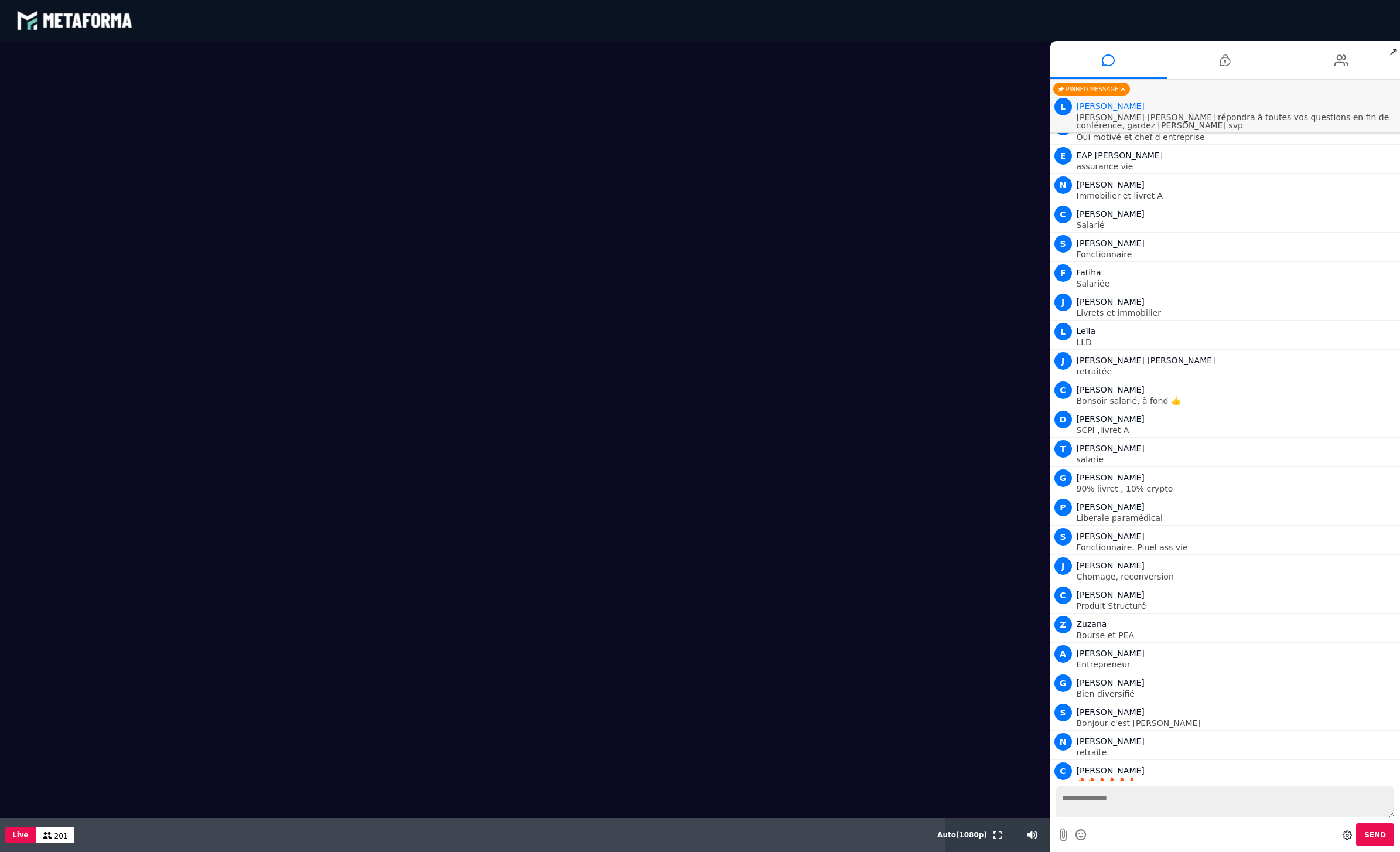
scroll to position [2626, 0]
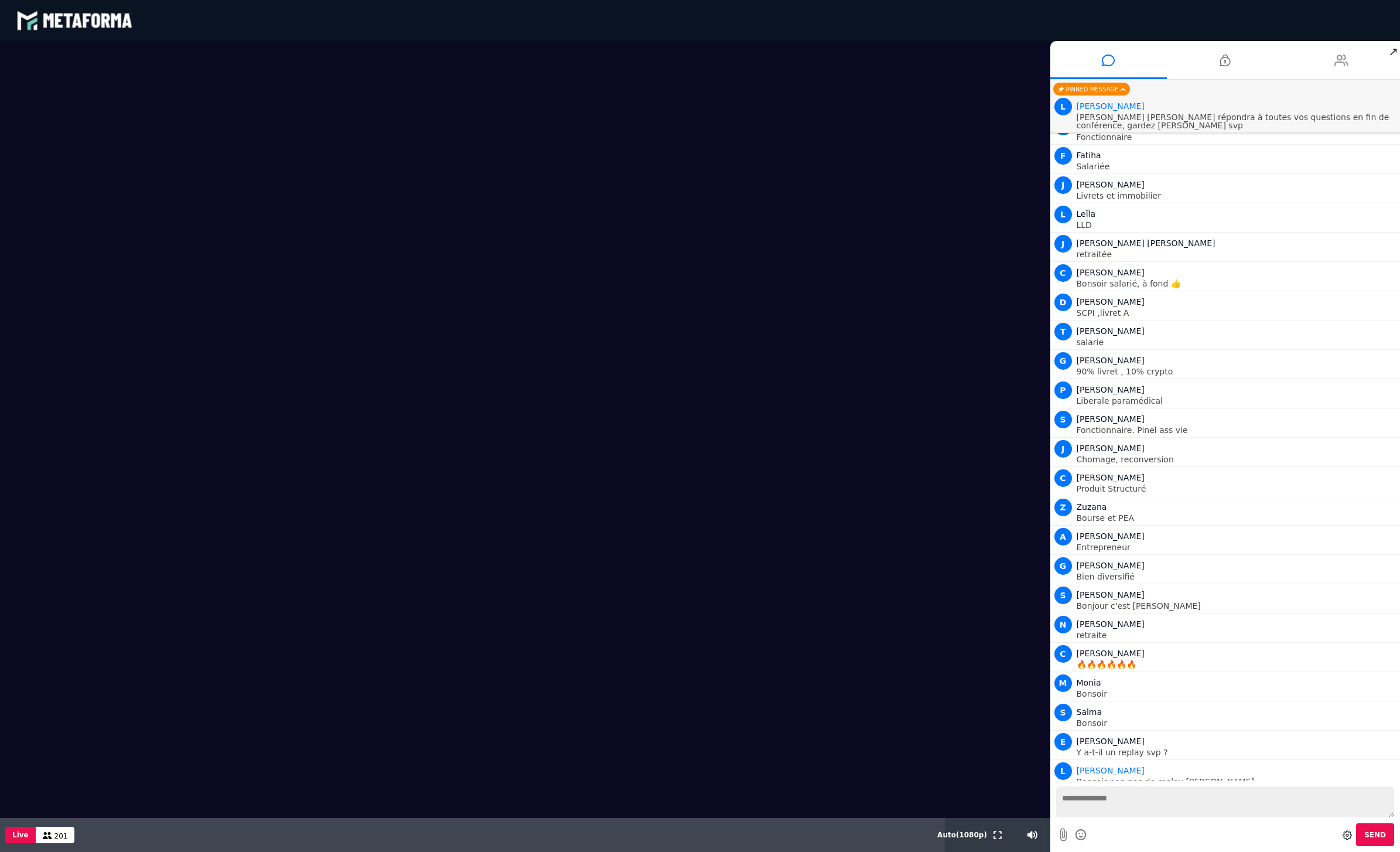
click at [1315, 63] on li at bounding box center [1342, 60] width 117 height 38
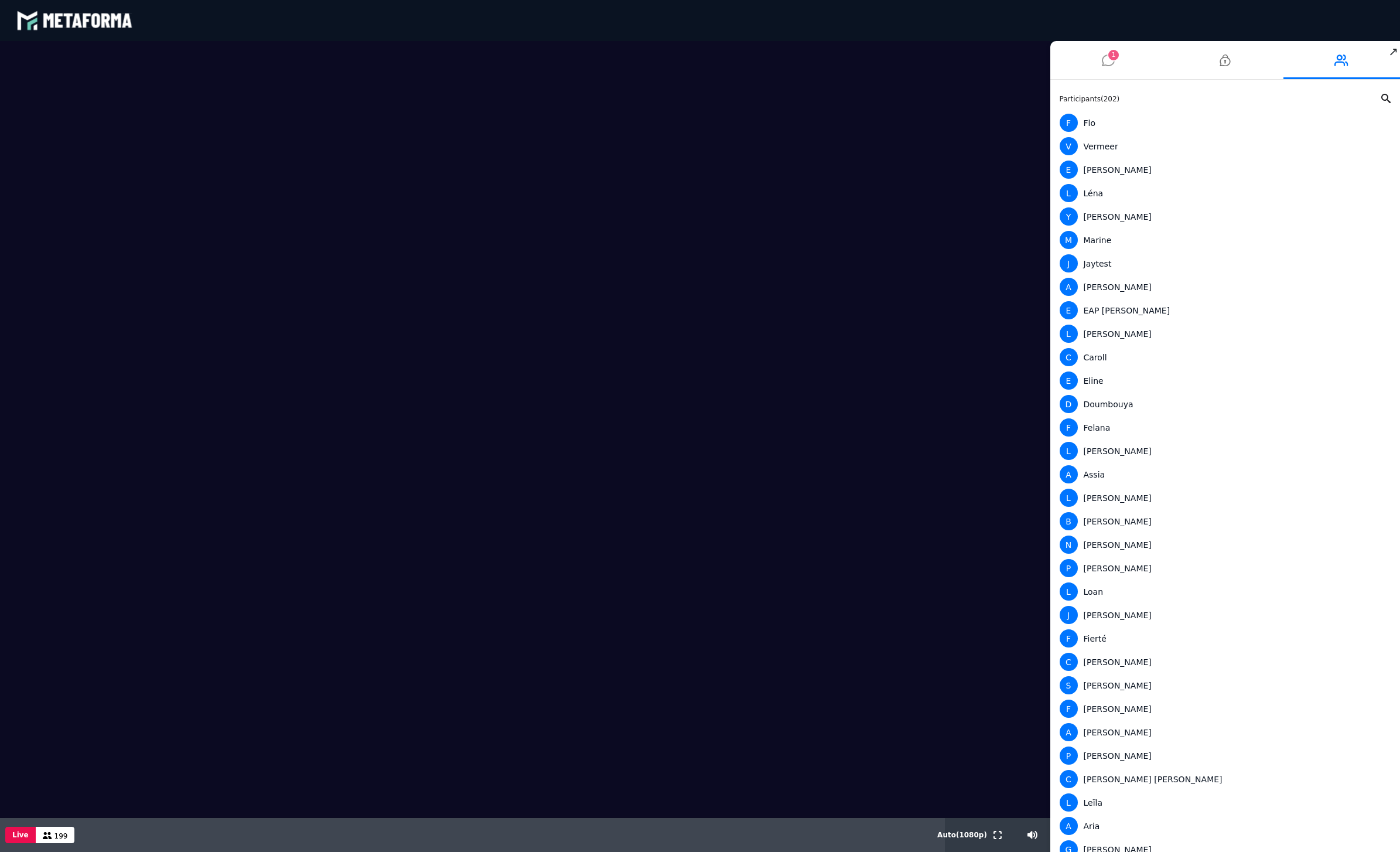
click at [1116, 61] on li "1" at bounding box center [1109, 60] width 117 height 38
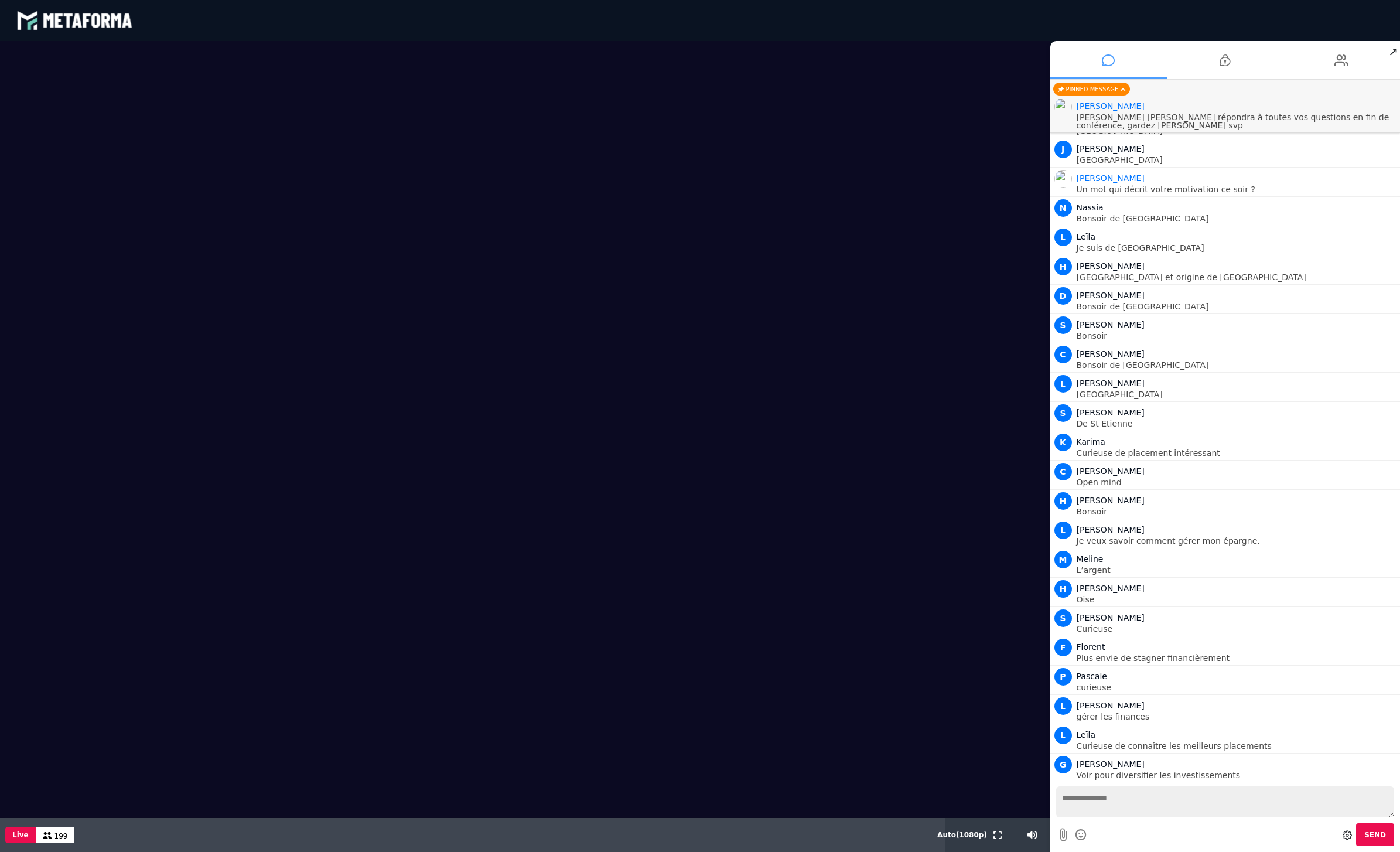
scroll to position [2655, 0]
